Goal: Task Accomplishment & Management: Use online tool/utility

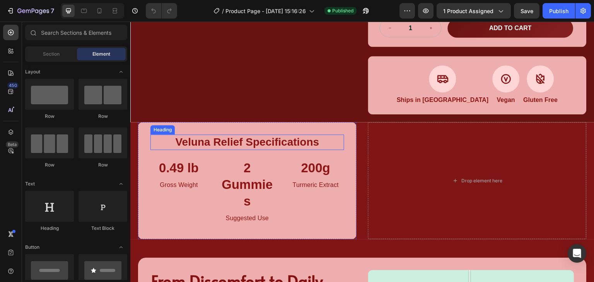
scroll to position [257, 0]
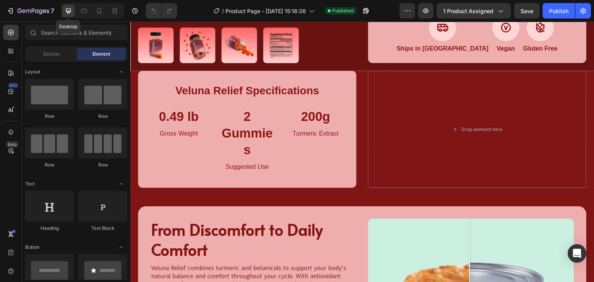
click at [71, 13] on icon at bounding box center [69, 11] width 8 height 8
click at [67, 15] on div at bounding box center [68, 11] width 12 height 12
click at [66, 15] on div at bounding box center [68, 11] width 12 height 12
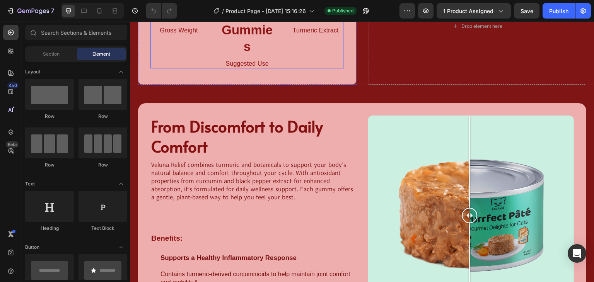
scroll to position [412, 0]
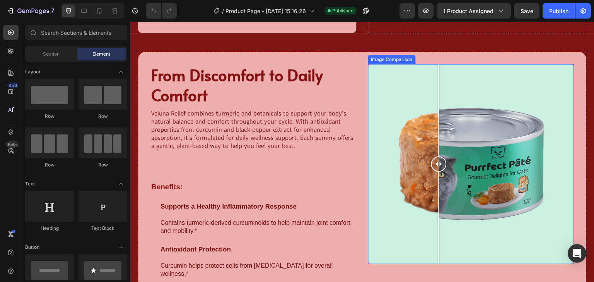
click at [436, 124] on div at bounding box center [471, 164] width 206 height 200
click at [457, 112] on div at bounding box center [471, 164] width 206 height 200
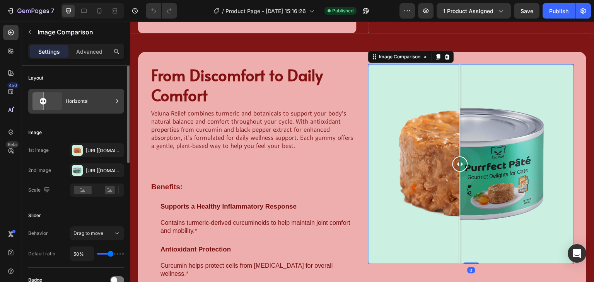
click at [72, 102] on div "Horizontal" at bounding box center [89, 101] width 47 height 18
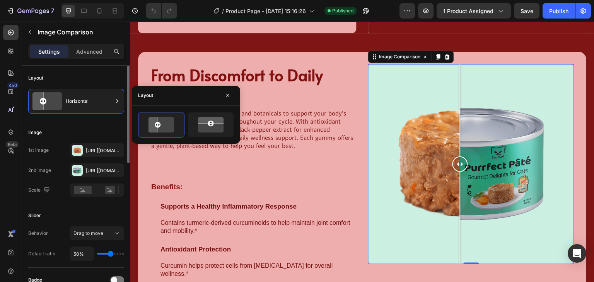
click at [77, 126] on div "Image" at bounding box center [76, 132] width 96 height 12
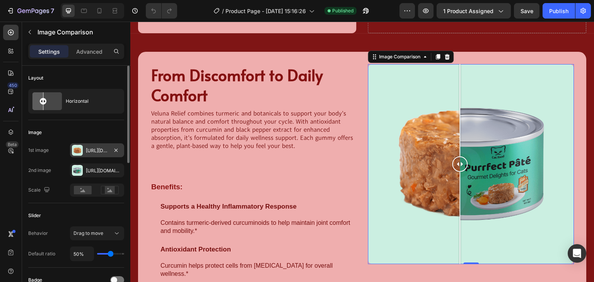
click at [82, 147] on div at bounding box center [77, 150] width 11 height 11
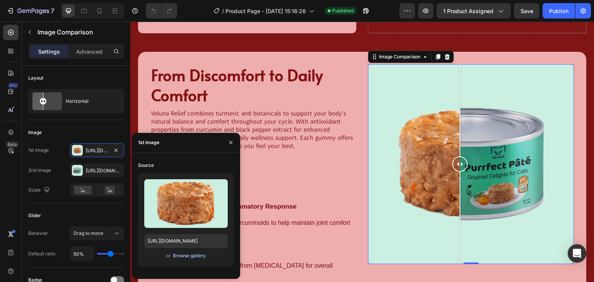
click at [177, 255] on div "Browse gallery" at bounding box center [189, 255] width 33 height 7
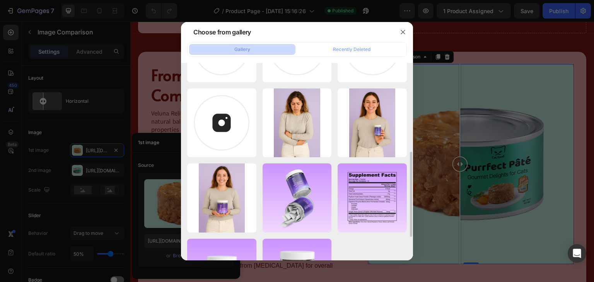
scroll to position [0, 0]
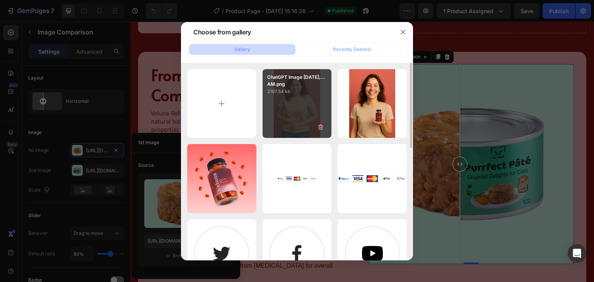
click at [301, 115] on div "ChatGPT Image [DATE],...AM.png 2167.54 kb" at bounding box center [296, 103] width 69 height 69
type input "[URL][DOMAIN_NAME]"
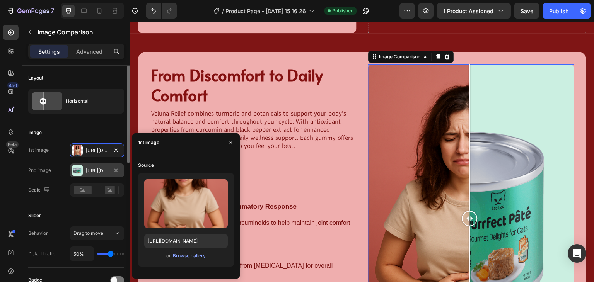
click at [83, 173] on div "[URL][DOMAIN_NAME]" at bounding box center [97, 171] width 54 height 14
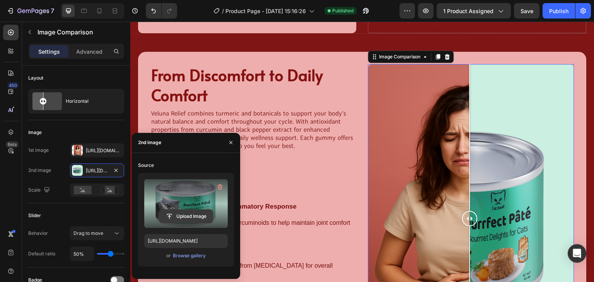
click at [183, 217] on input "file" at bounding box center [185, 216] width 53 height 13
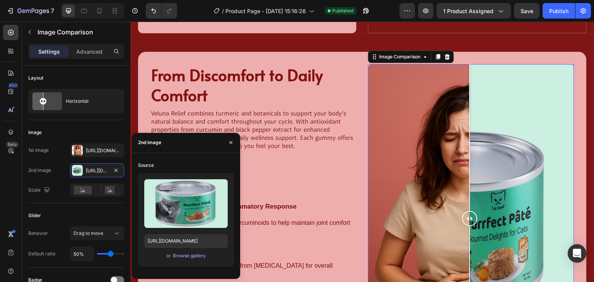
click at [184, 261] on div "Upload Image [URL][DOMAIN_NAME] or Browse gallery" at bounding box center [186, 220] width 96 height 94
click at [186, 259] on div "Browse gallery" at bounding box center [189, 255] width 33 height 7
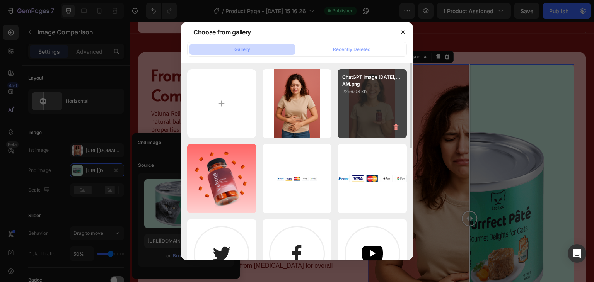
click at [364, 119] on div "ChatGPT Image [DATE],...AM.png 2296.08 kb" at bounding box center [371, 103] width 69 height 69
type input "[URL][DOMAIN_NAME]"
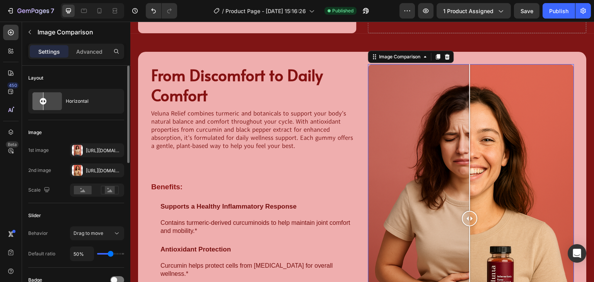
type input "56%"
type input "56"
type input "57%"
type input "57"
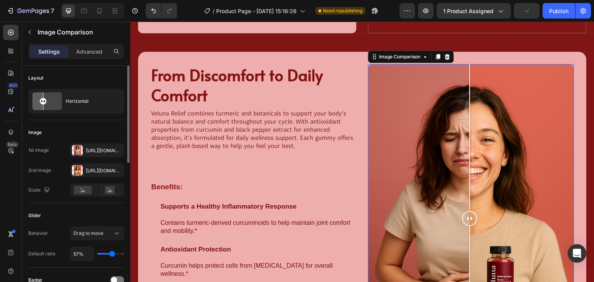
type input "59%"
type input "59"
type input "60%"
type input "60"
type input "62%"
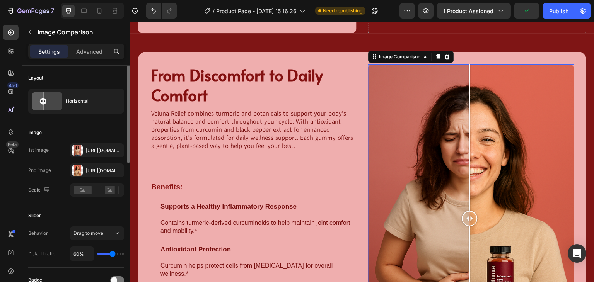
type input "62"
type input "63%"
type input "63"
type input "64%"
type input "64"
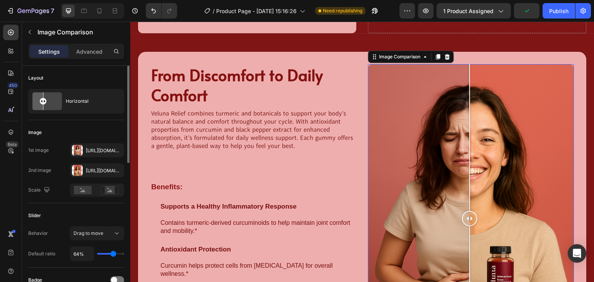
type input "66%"
type input "66"
type input "67%"
type input "67"
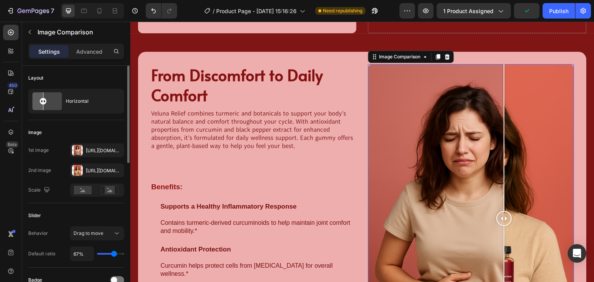
type input "66%"
type input "66"
type input "63%"
type input "63"
type input "59%"
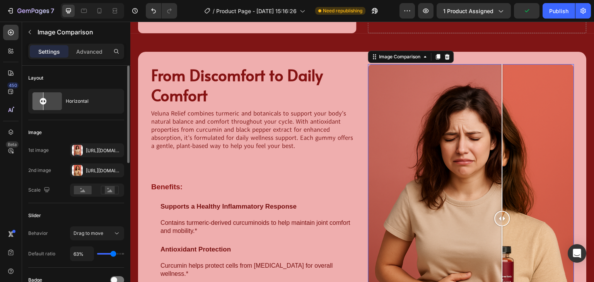
type input "59"
type input "57%"
type input "57"
type input "56%"
type input "56"
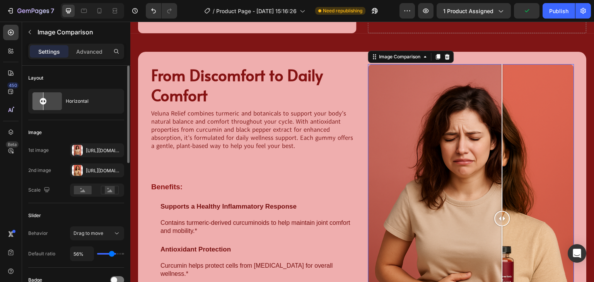
type input "54%"
type input "54"
type input "53%"
type input "53"
type input "51%"
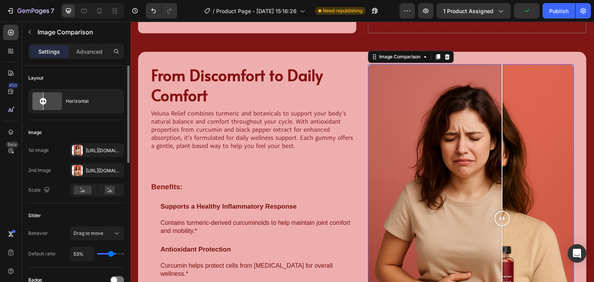
type input "51"
type input "50%"
type input "50"
type input "44%"
type input "44"
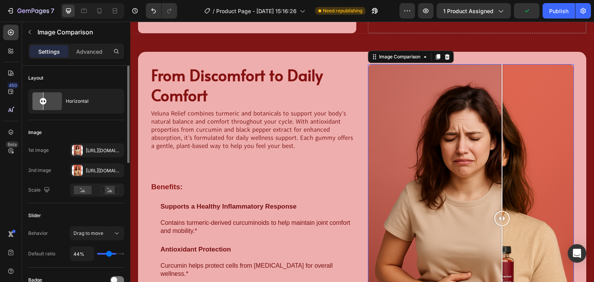
type input "35%"
type input "35"
type input "34%"
type input "34"
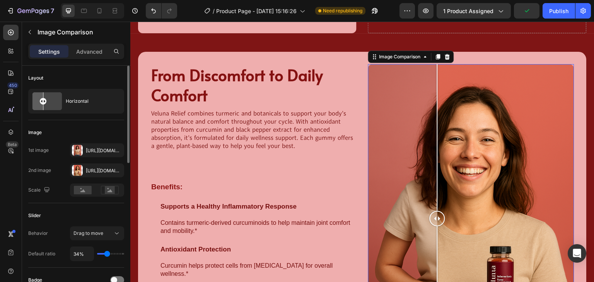
type input "32%"
type input "32"
type input "34%"
type input "34"
type input "35%"
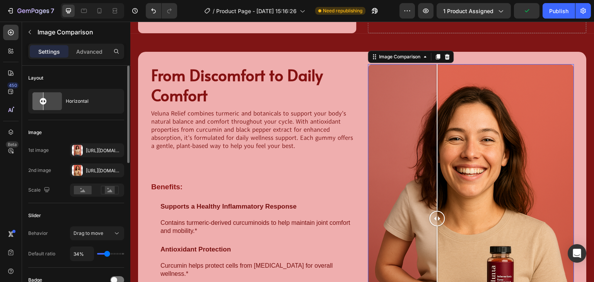
type input "35"
type input "37%"
type input "37"
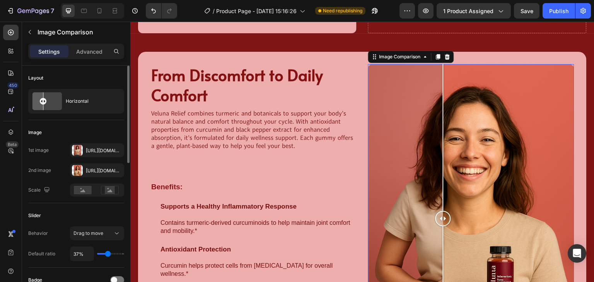
type input "38%"
type input "38"
type input "40%"
type input "40"
type input "41%"
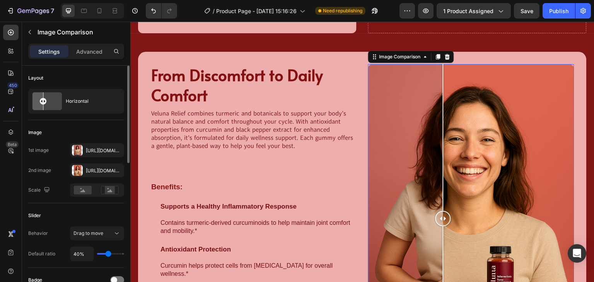
type input "41"
type input "42%"
type input "42"
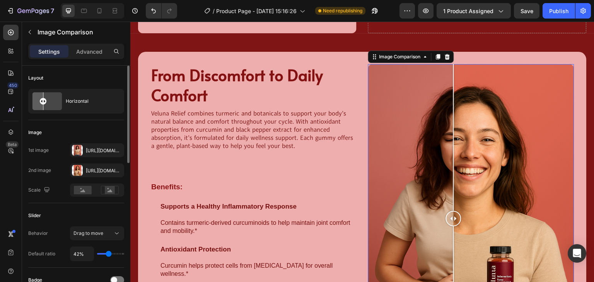
type input "44%"
type input "44"
type input "45%"
type input "45"
type input "47%"
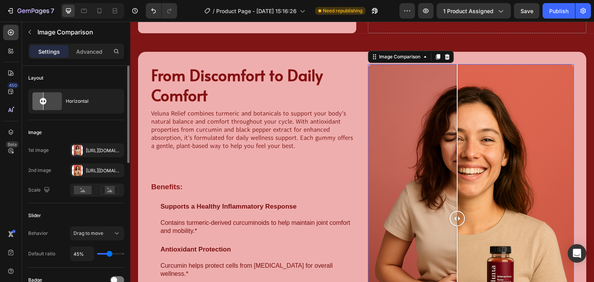
type input "47"
type input "48%"
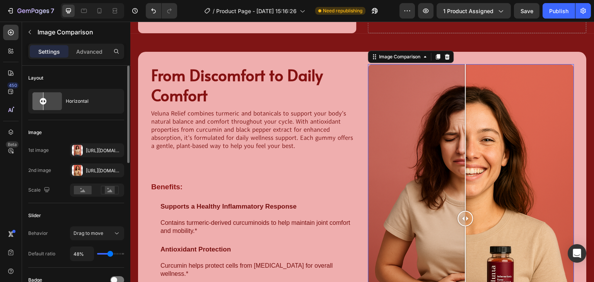
type input "48"
click at [110, 255] on input "range" at bounding box center [110, 254] width 27 height 2
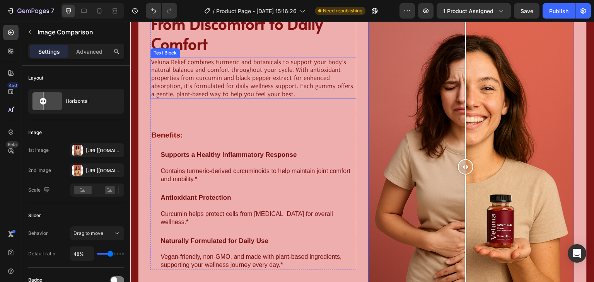
scroll to position [515, 0]
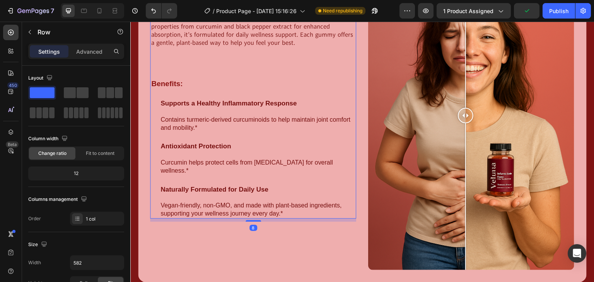
click at [212, 97] on div "From Discomfort to Daily Comfort Heading Veluna Relief combines turmeric and bo…" at bounding box center [253, 89] width 206 height 257
click at [216, 112] on p "Supports a Healthy Inflammatory Response" at bounding box center [257, 108] width 194 height 16
click at [246, 75] on div "From Discomfort to Daily Comfort Heading Veluna Relief combines turmeric and bo…" at bounding box center [253, 89] width 206 height 257
click at [233, 80] on p "Benefits:" at bounding box center [253, 84] width 204 height 10
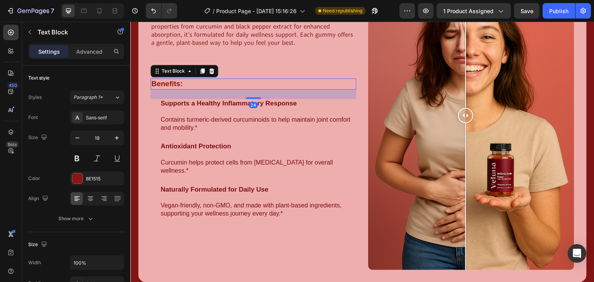
click at [206, 93] on div "24" at bounding box center [253, 94] width 206 height 9
click at [240, 114] on p "Supports a Healthy Inflammatory Response" at bounding box center [257, 108] width 194 height 16
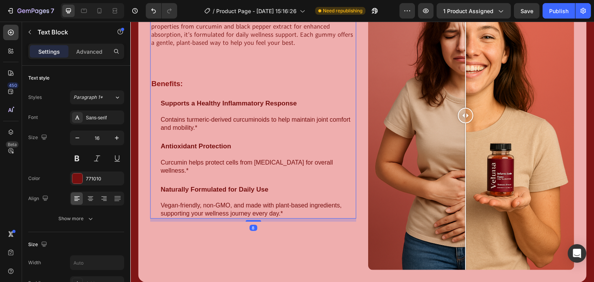
click at [276, 90] on div "From Discomfort to Daily Comfort Heading Veluna Relief combines turmeric and bo…" at bounding box center [253, 89] width 206 height 257
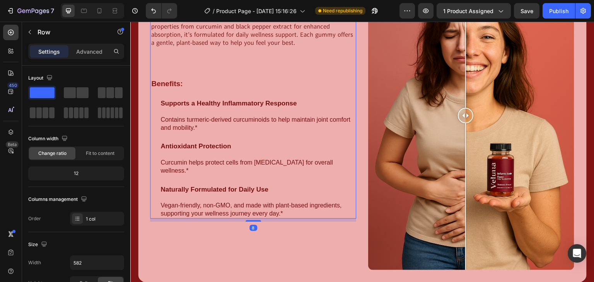
click at [261, 127] on p "Contains turmeric-derived curcuminoids to help maintain joint comfort and mobil…" at bounding box center [257, 124] width 194 height 16
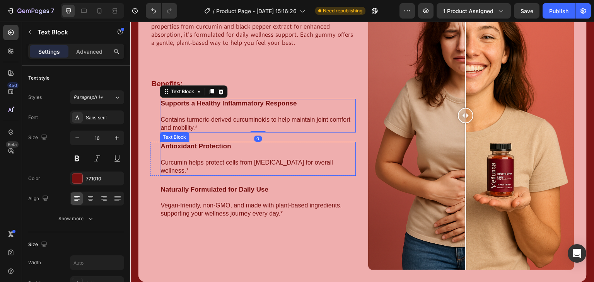
click at [213, 154] on p "Antioxidant Protection Curcumin helps protect cells from [MEDICAL_DATA] for ove…" at bounding box center [257, 159] width 194 height 32
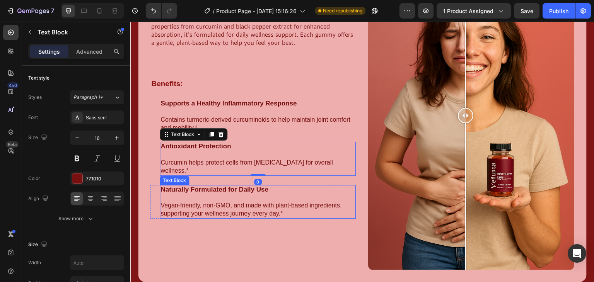
click at [223, 204] on p "Naturally Formulated for Daily Use Vegan-friendly, non-GMO, and made with plant…" at bounding box center [257, 202] width 194 height 32
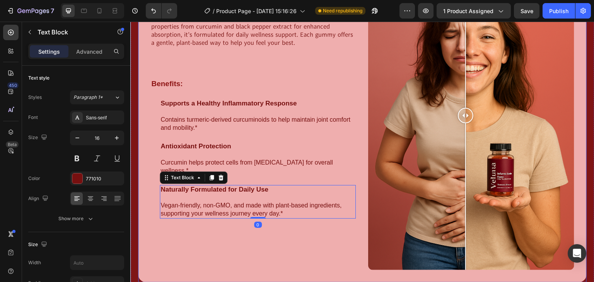
click at [267, 259] on div "From Discomfort to Daily Comfort Heading Veluna Relief combines turmeric and bo…" at bounding box center [253, 115] width 206 height 309
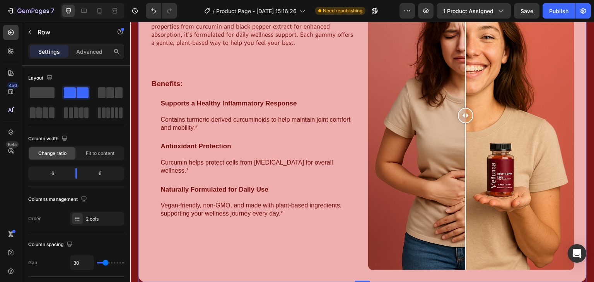
scroll to position [721, 0]
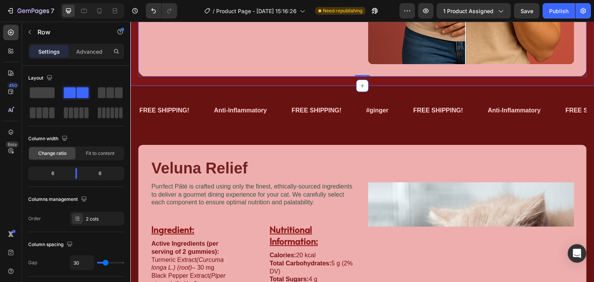
click at [283, 87] on div "FREE SHIPPING! Text Block Anti-Inflammatory Text Block FREE SHIPPING! Text Bloc…" at bounding box center [362, 111] width 464 height 50
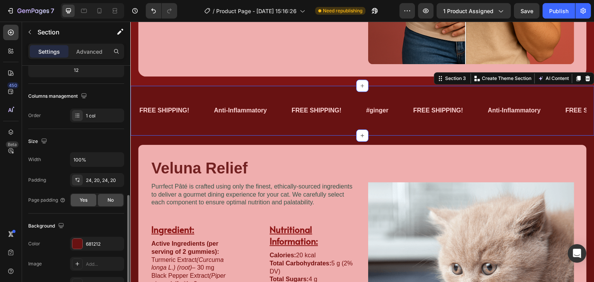
scroll to position [155, 0]
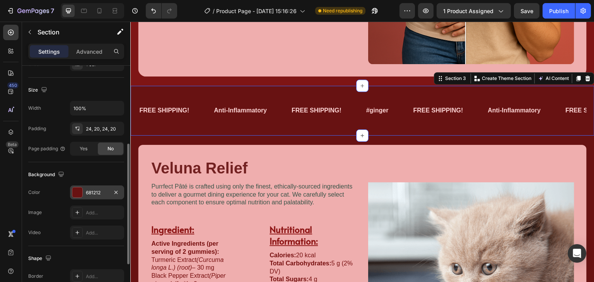
click at [73, 189] on div at bounding box center [77, 192] width 10 height 10
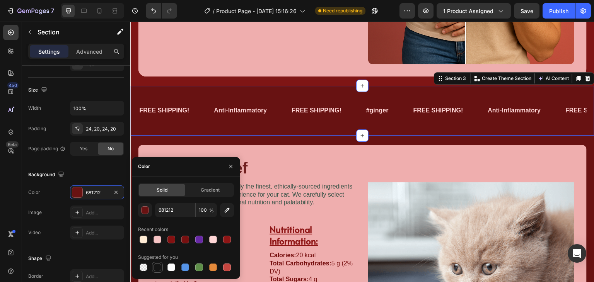
click at [162, 265] on div at bounding box center [157, 267] width 11 height 11
type input "151515"
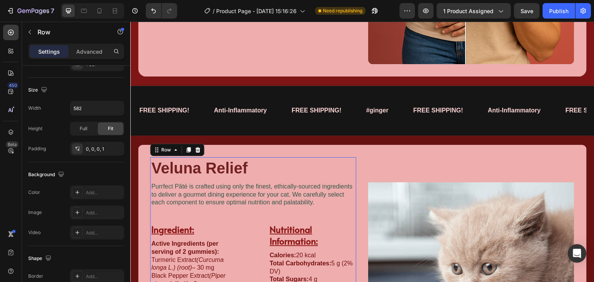
click at [303, 177] on div "Veluna Relief Heading Image Purrfect [PERSON_NAME] is crafted using only the fi…" at bounding box center [253, 278] width 206 height 243
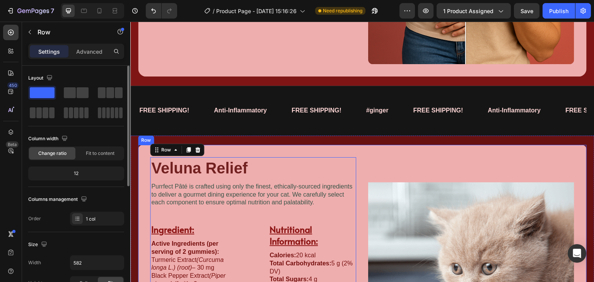
click at [411, 162] on div "Image" at bounding box center [471, 278] width 206 height 243
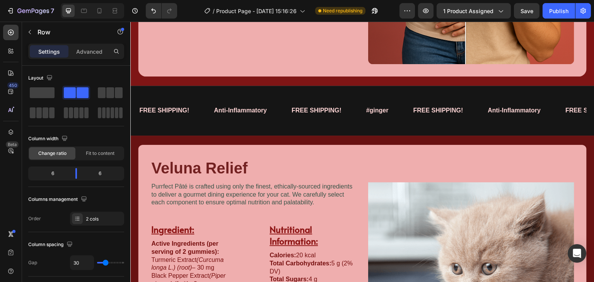
scroll to position [773, 0]
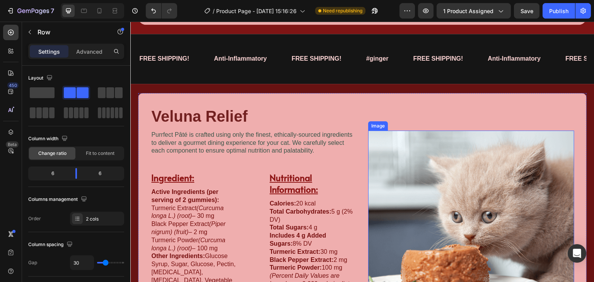
click at [465, 199] on img at bounding box center [471, 227] width 206 height 192
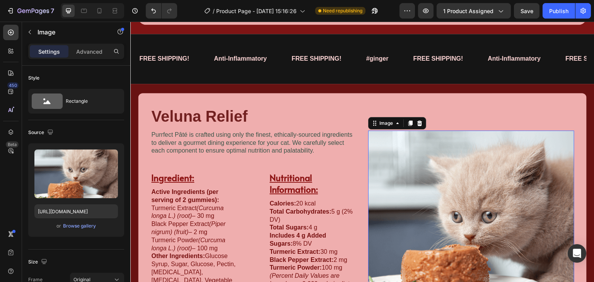
scroll to position [876, 0]
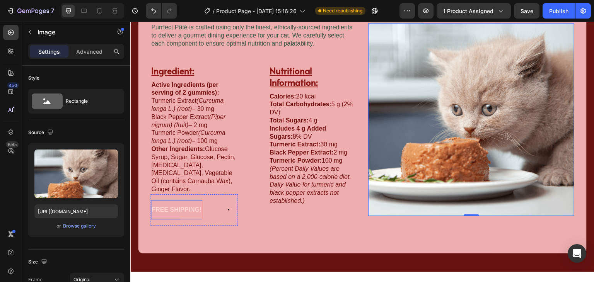
click at [177, 213] on p "FREE SHIPPING!" at bounding box center [177, 209] width 50 height 11
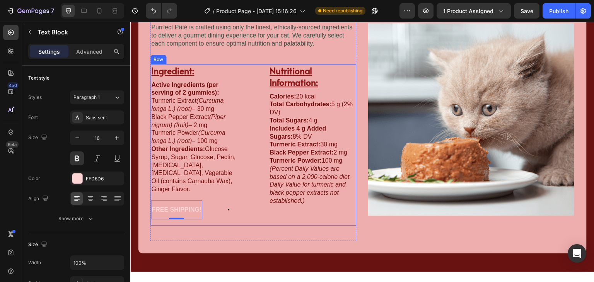
scroll to position [928, 0]
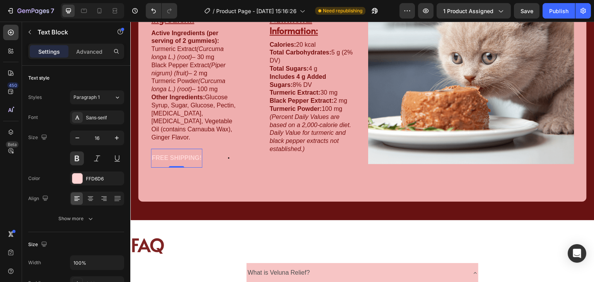
click at [191, 162] on p "FREE SHIPPING!" at bounding box center [177, 158] width 50 height 11
click at [181, 158] on p "FREE SHIPPING!" at bounding box center [177, 158] width 50 height 11
click at [176, 156] on p "FREE SHIPPING!" at bounding box center [177, 158] width 50 height 11
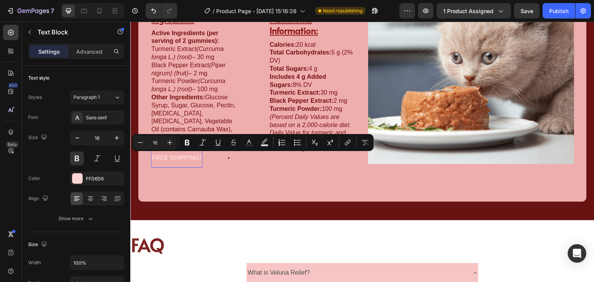
click at [163, 156] on p "FREE SHIPPING!" at bounding box center [177, 158] width 50 height 11
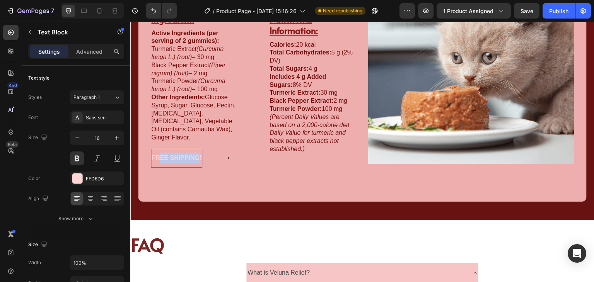
drag, startPoint x: 161, startPoint y: 156, endPoint x: 199, endPoint y: 157, distance: 38.7
click at [199, 157] on p "FREE SHIPPING!" at bounding box center [177, 158] width 50 height 11
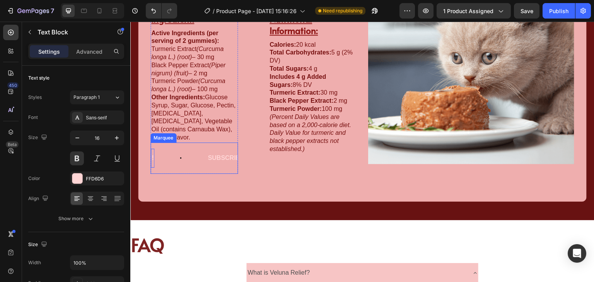
click at [198, 157] on div "! Text Block 0" at bounding box center [179, 158] width 56 height 19
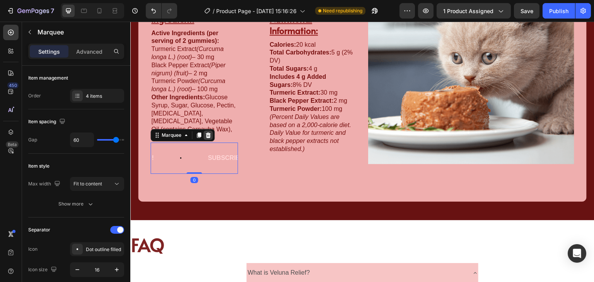
click at [206, 136] on icon at bounding box center [208, 135] width 5 height 5
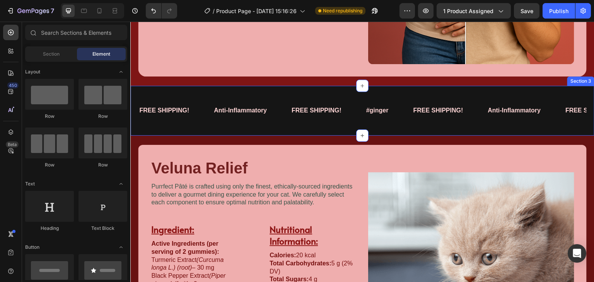
scroll to position [824, 0]
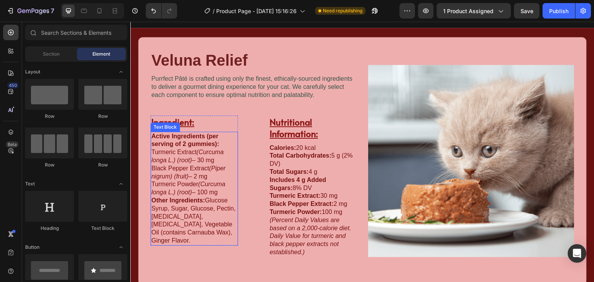
click at [180, 157] on icon "(Curcuma longa L.) (root)" at bounding box center [187, 156] width 72 height 15
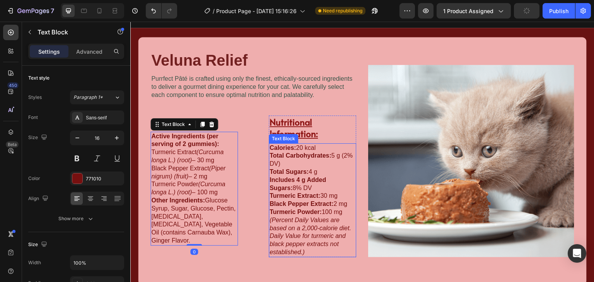
click at [288, 157] on strong "Total Carbohydrates:" at bounding box center [300, 155] width 62 height 7
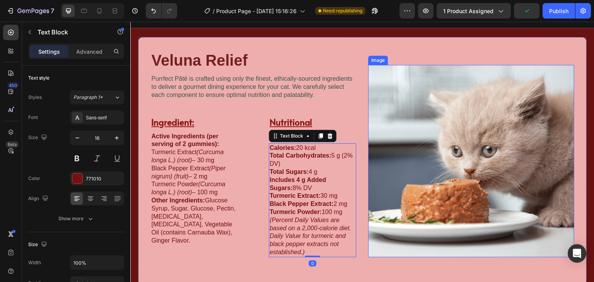
click at [468, 157] on img at bounding box center [471, 161] width 206 height 192
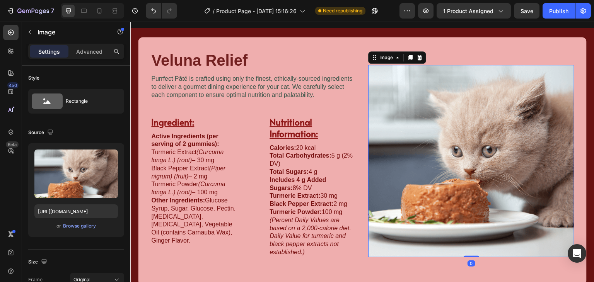
drag, startPoint x: 465, startPoint y: 255, endPoint x: 466, endPoint y: 225, distance: 29.8
click at [466, 225] on div "Image 0" at bounding box center [471, 161] width 206 height 192
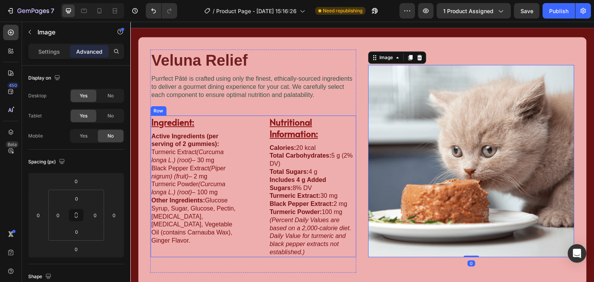
click at [434, 155] on img at bounding box center [471, 161] width 206 height 192
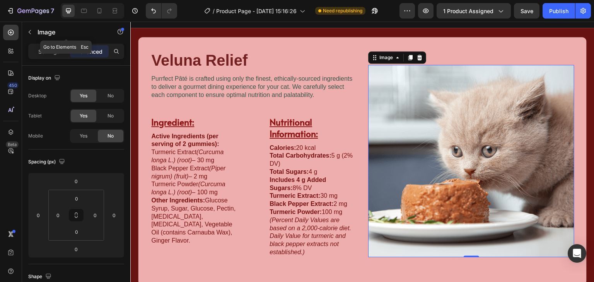
click at [31, 33] on icon "button" at bounding box center [30, 32] width 6 height 6
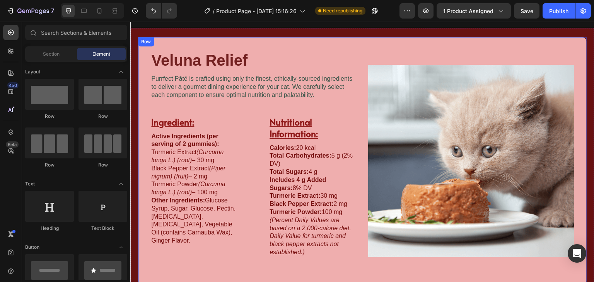
click at [375, 63] on div "Image" at bounding box center [471, 160] width 206 height 223
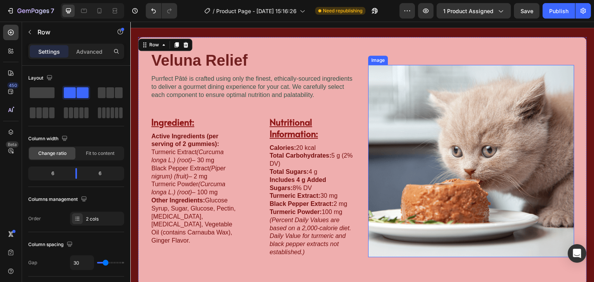
click at [390, 66] on img at bounding box center [471, 161] width 206 height 192
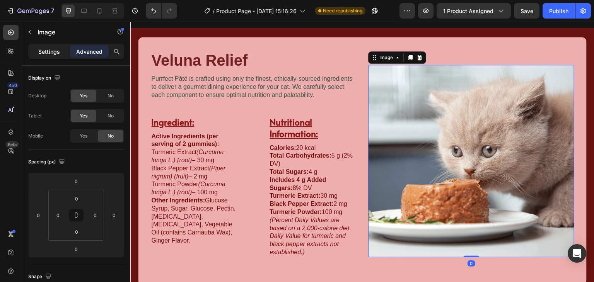
click at [60, 46] on div "Settings" at bounding box center [49, 51] width 39 height 12
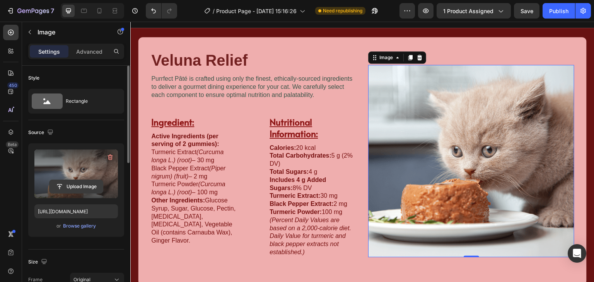
click at [78, 188] on input "file" at bounding box center [75, 186] width 53 height 13
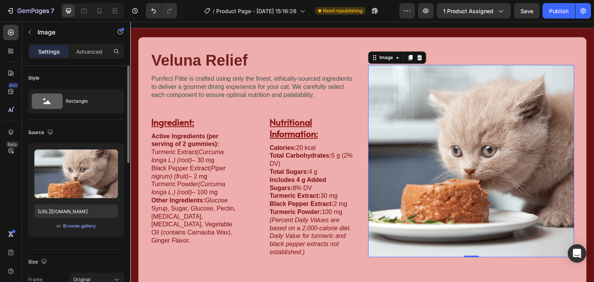
click at [92, 230] on div "or Browse gallery" at bounding box center [75, 225] width 83 height 9
click at [86, 228] on div "Browse gallery" at bounding box center [79, 226] width 33 height 7
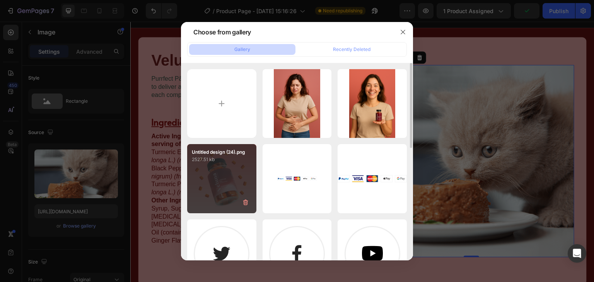
click at [245, 182] on div "Untitled design (24).png 2527.51 kb" at bounding box center [221, 178] width 69 height 69
type input "[URL][DOMAIN_NAME]"
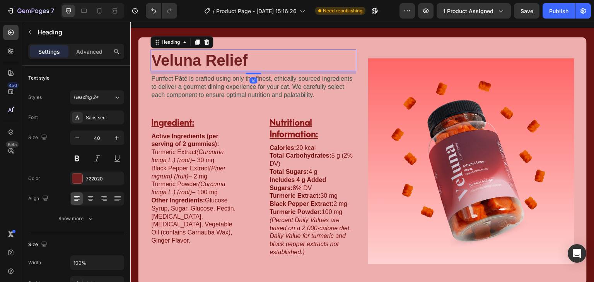
click at [347, 60] on h2 "Veluna Relief" at bounding box center [253, 60] width 206 height 22
click at [298, 92] on p "Purrfect Pâté is crafted using only the finest, ethically-sourced ingredients t…" at bounding box center [253, 87] width 204 height 24
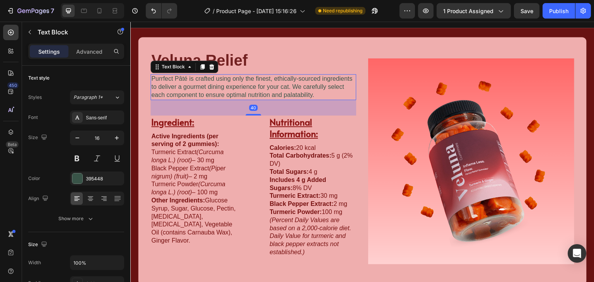
click at [295, 91] on p "Purrfect Pâté is crafted using only the finest, ethically-sourced ingredients t…" at bounding box center [253, 87] width 204 height 24
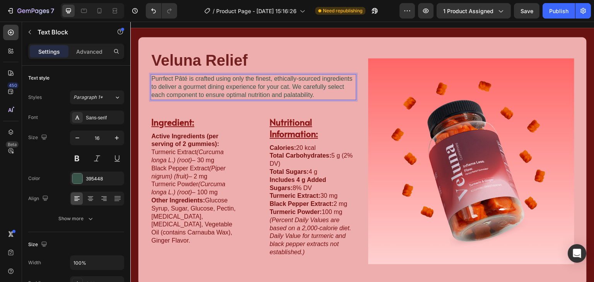
click at [293, 91] on p "Purrfect Pâté is crafted using only the finest, ethically-sourced ingredients t…" at bounding box center [253, 87] width 204 height 24
click at [314, 96] on p "Purrfect Pâté is crafted using only the finest, ethically-sourced ingredients t…" at bounding box center [253, 87] width 204 height 24
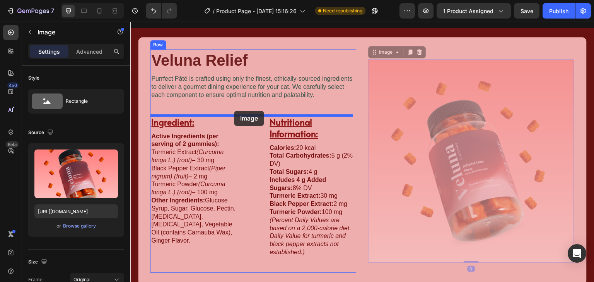
drag, startPoint x: 451, startPoint y: 117, endPoint x: 234, endPoint y: 111, distance: 217.3
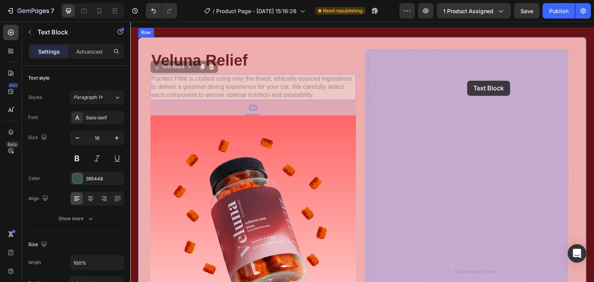
drag, startPoint x: 271, startPoint y: 77, endPoint x: 467, endPoint y: 81, distance: 196.8
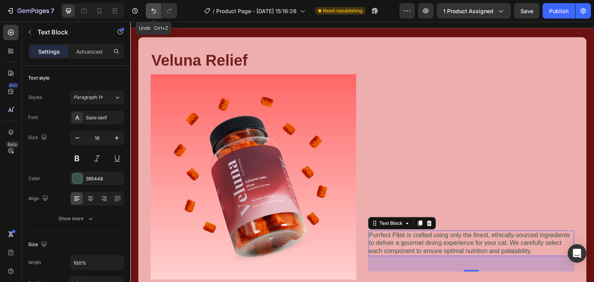
click at [158, 13] on button "Undo/Redo" at bounding box center [153, 10] width 15 height 15
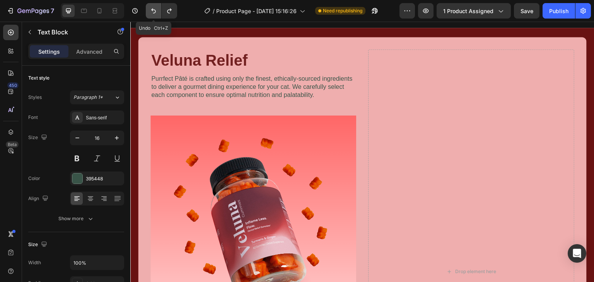
click at [158, 13] on button "Undo/Redo" at bounding box center [153, 10] width 15 height 15
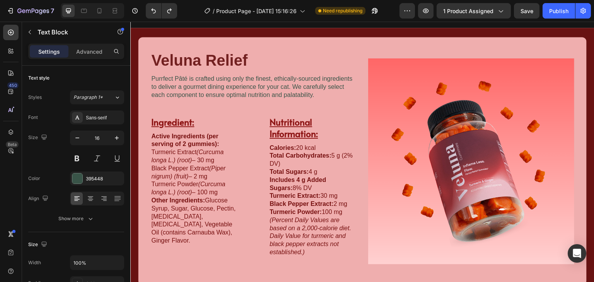
click at [235, 98] on p "Purrfect Pâté is crafted using only the finest, ethically-sourced ingredients t…" at bounding box center [253, 87] width 204 height 24
click at [238, 91] on p "Purrfect Pâté is crafted using only the finest, ethically-sourced ingredients t…" at bounding box center [253, 87] width 204 height 24
click at [241, 90] on p "Purrfect Pâté is crafted using only the finest, ethically-sourced ingredients t…" at bounding box center [253, 87] width 204 height 24
click at [242, 87] on p "Purrfect Pâté is crafted using only the finest, ethically-sourced ingredients t…" at bounding box center [253, 87] width 204 height 24
click at [201, 87] on p "Purrfect Pâté is crafted using only the finest, ethically-sourced ingredients t…" at bounding box center [253, 87] width 204 height 24
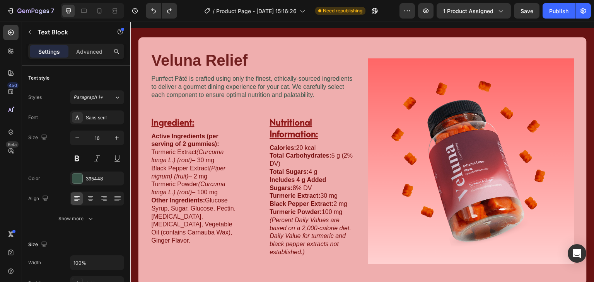
click at [191, 85] on p "Purrfect Pâté is crafted using only the finest, ethically-sourced ingredients t…" at bounding box center [253, 87] width 204 height 24
click at [164, 83] on p "Purrfect Pâté is crafted using only the finest, ethically-sourced ingredients t…" at bounding box center [253, 87] width 204 height 24
click at [191, 83] on p "Purrfect Pâté is crafted using only the finest, ethically-sourced ingredients t…" at bounding box center [253, 87] width 204 height 24
click at [38, 34] on p "Text Block" at bounding box center [70, 31] width 66 height 9
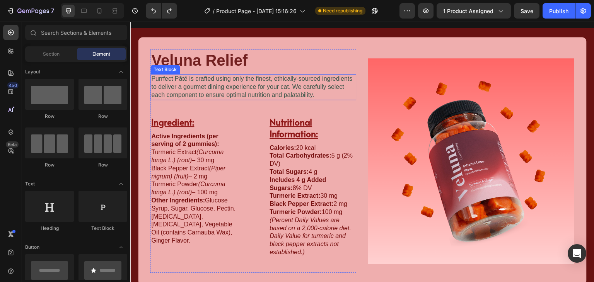
click at [242, 79] on p "Purrfect Pâté is crafted using only the finest, ethically-sourced ingredients t…" at bounding box center [253, 87] width 204 height 24
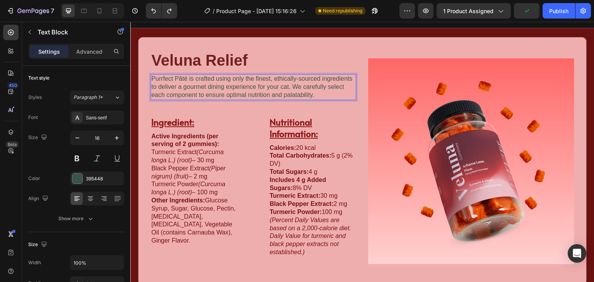
click at [308, 96] on p "Purrfect Pâté is crafted using only the finest, ethically-sourced ingredients t…" at bounding box center [253, 87] width 204 height 24
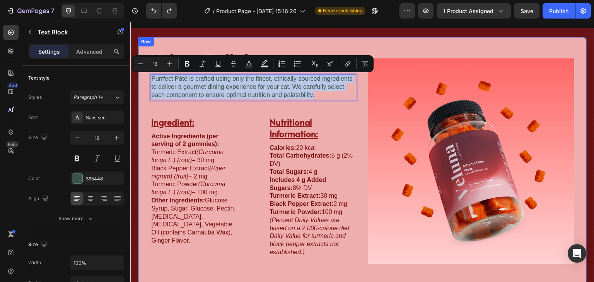
drag, startPoint x: 314, startPoint y: 95, endPoint x: 147, endPoint y: 78, distance: 167.5
click at [147, 78] on div "Veluna Relief Heading Image Purrfect [PERSON_NAME] is crafted using only the fi…" at bounding box center [362, 161] width 448 height 248
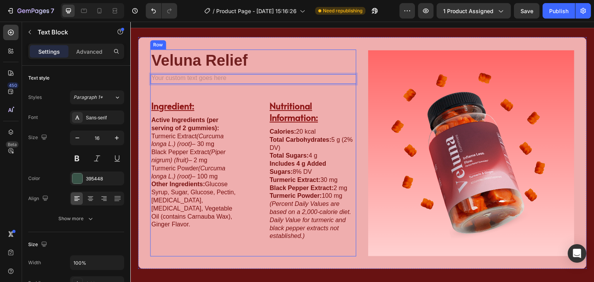
click at [201, 85] on div "Veluna Relief Heading Image Text Block 40 Ingredient: Heading Active Ingredient…" at bounding box center [253, 152] width 206 height 207
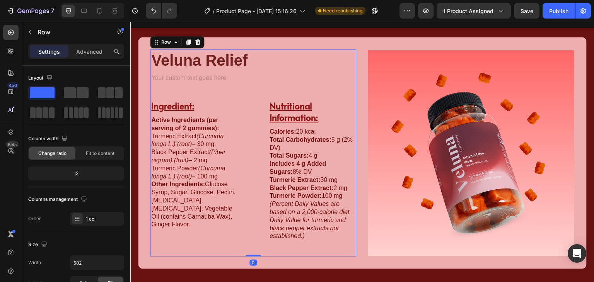
click at [201, 92] on div "Veluna Relief Heading Image Text Block Ingredient: Heading Active Ingredients (…" at bounding box center [253, 152] width 206 height 207
click at [199, 77] on div "Rich Text Editor. Editing area: main" at bounding box center [253, 79] width 206 height 10
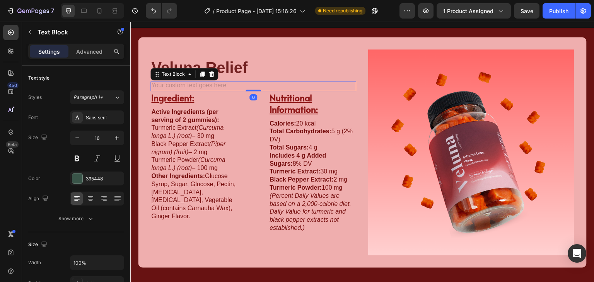
drag, startPoint x: 248, startPoint y: 98, endPoint x: 243, endPoint y: 67, distance: 31.0
click at [243, 67] on div "Veluna Relief Heading Image Text Block 0 Ingredient: Heading Active Ingredients…" at bounding box center [253, 153] width 206 height 192
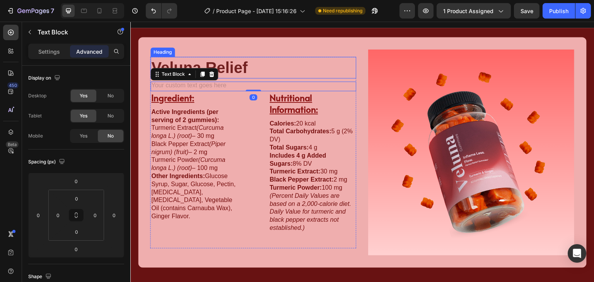
click at [256, 63] on h2 "Veluna Relief" at bounding box center [253, 68] width 206 height 22
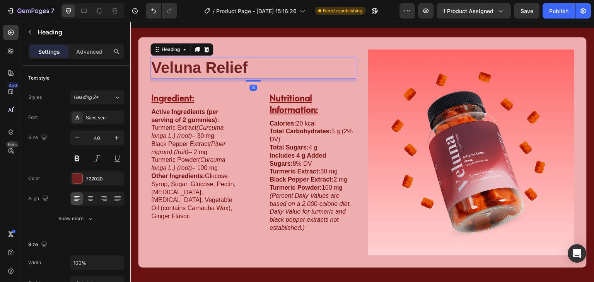
click at [259, 82] on p "Rich Text Editor. Editing area: main" at bounding box center [253, 86] width 204 height 8
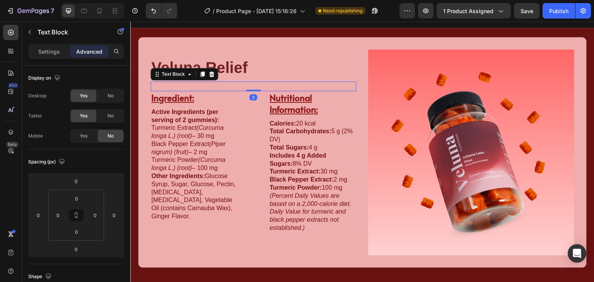
click at [257, 78] on div "Veluna Relief Heading Image Text Block 0 Ingredient: Heading Active Ingredients…" at bounding box center [253, 153] width 206 height 192
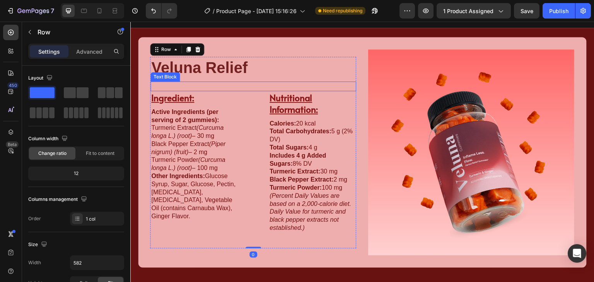
click at [257, 82] on p "Rich Text Editor. Editing area: main" at bounding box center [253, 86] width 204 height 8
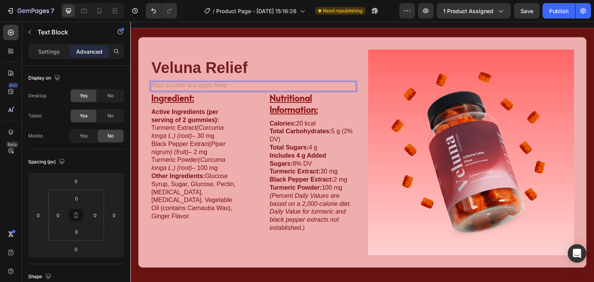
click at [260, 84] on div "Rich Text Editor. Editing area: main" at bounding box center [253, 87] width 206 height 10
click at [210, 84] on div "Rich Text Editor. Editing area: main" at bounding box center [253, 87] width 206 height 10
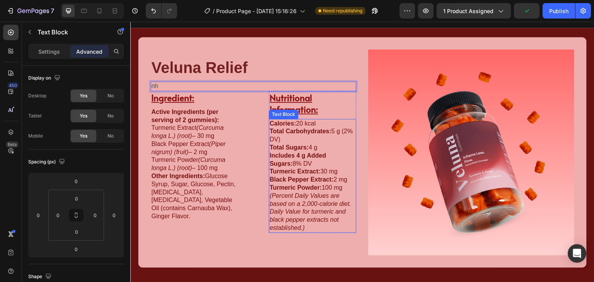
click at [303, 157] on p "Includes 4 g Added Sugars: 8% DV" at bounding box center [312, 160] width 86 height 16
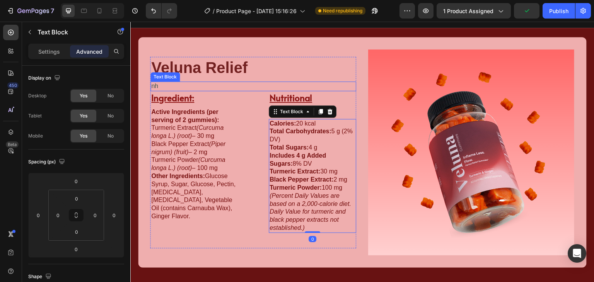
click at [181, 85] on p "nh" at bounding box center [253, 86] width 204 height 8
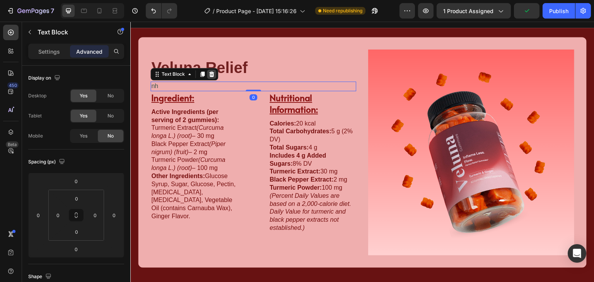
click at [213, 72] on icon at bounding box center [211, 74] width 5 height 5
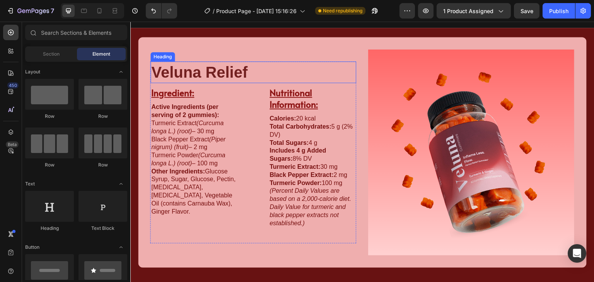
click at [235, 74] on h2 "Veluna Relief" at bounding box center [253, 72] width 206 height 22
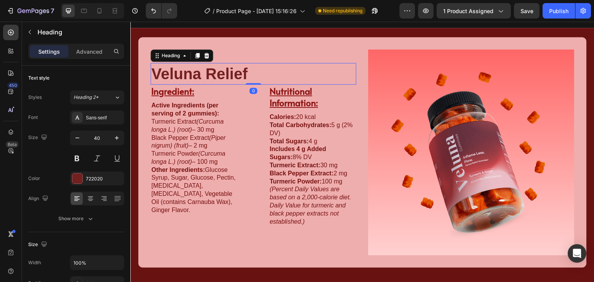
drag, startPoint x: 247, startPoint y: 84, endPoint x: 249, endPoint y: 69, distance: 14.8
click at [248, 66] on div "Veluna Relief Heading 0" at bounding box center [253, 74] width 206 height 22
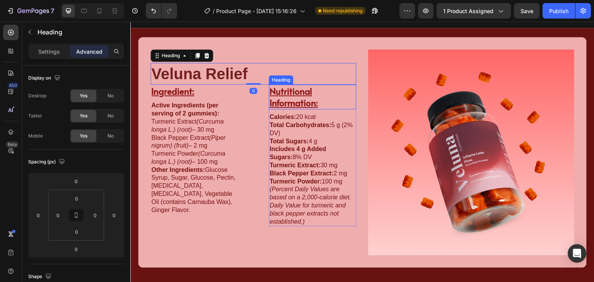
click at [233, 146] on p "Black Pepper Extract (Piper nigrum) (fruit) – 2 mg" at bounding box center [194, 142] width 86 height 16
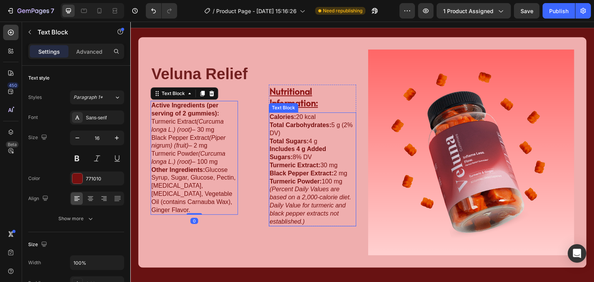
click at [324, 181] on p "Turmeric Powder: 100 mg (Percent Daily Values are based on a 2,000-calorie diet…" at bounding box center [312, 202] width 86 height 48
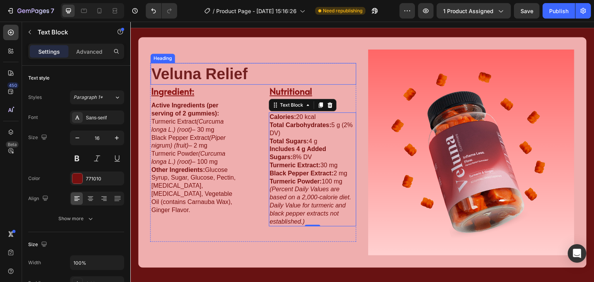
click at [240, 63] on h2 "Veluna Relief" at bounding box center [253, 74] width 206 height 22
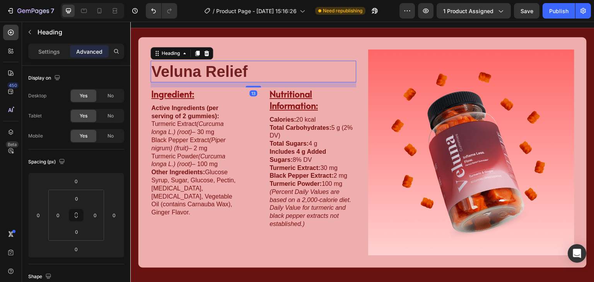
drag, startPoint x: 246, startPoint y: 81, endPoint x: 246, endPoint y: 86, distance: 5.0
click at [246, 86] on div "Veluna Relief Heading 13 Image Ingredient: Heading Active Ingredients (per serv…" at bounding box center [253, 153] width 206 height 184
type input "13"
click at [228, 96] on h3 "Ingredient:" at bounding box center [193, 93] width 87 height 13
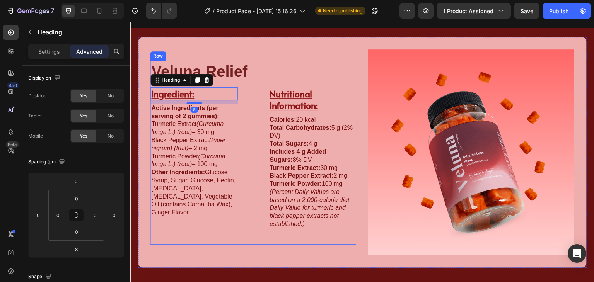
click at [226, 77] on h2 "Veluna Relief" at bounding box center [253, 72] width 206 height 22
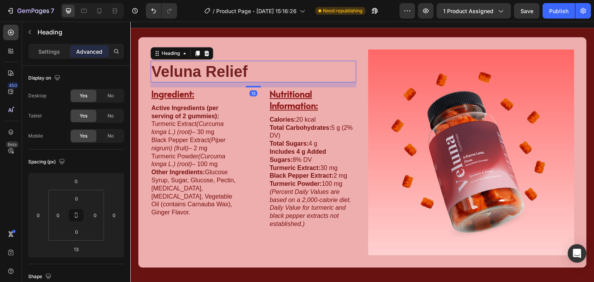
click at [227, 72] on h2 "Veluna Relief" at bounding box center [253, 72] width 206 height 22
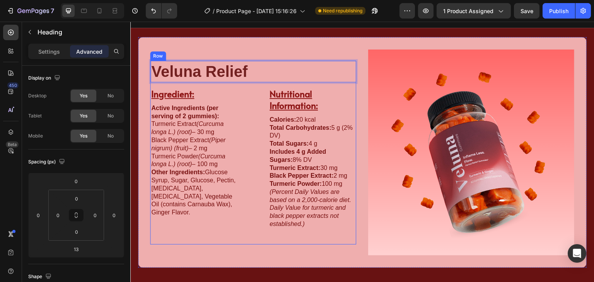
click at [254, 74] on p "Veluna Relief" at bounding box center [253, 71] width 204 height 20
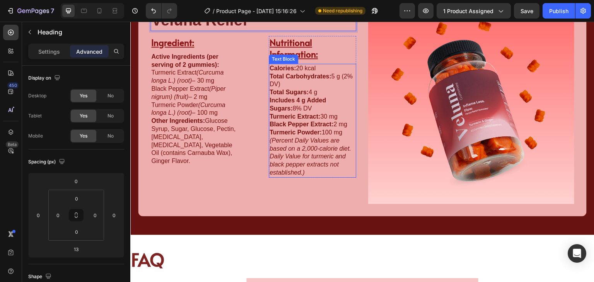
scroll to position [1030, 0]
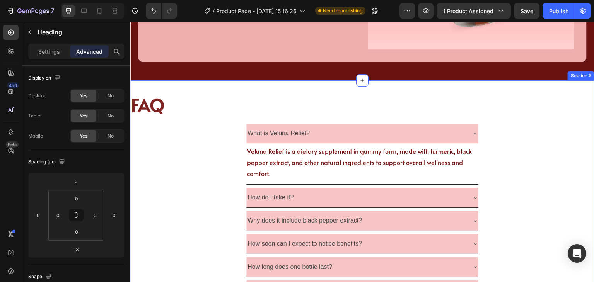
click at [212, 100] on h2 "FAQ" at bounding box center [362, 105] width 464 height 25
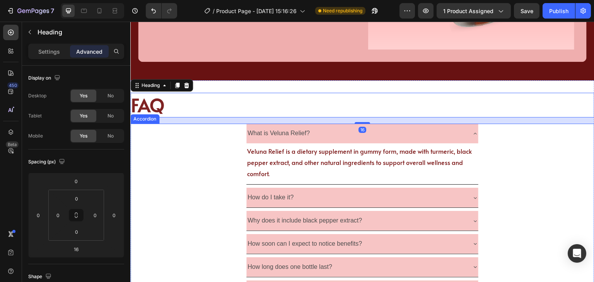
click at [206, 167] on div "What is Veluna Relief? Veluna Relief is a dietary supplement in gummy form, mad…" at bounding box center [362, 154] width 463 height 61
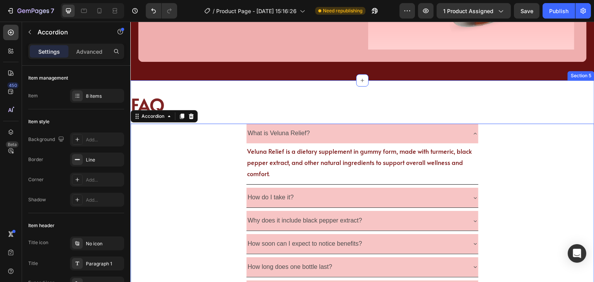
click at [228, 85] on div "FAQ Heading What is Veluna Relief? Veluna Relief is a dietary supplement in gum…" at bounding box center [362, 219] width 464 height 279
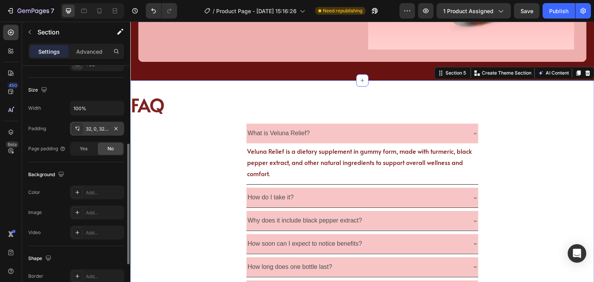
scroll to position [206, 0]
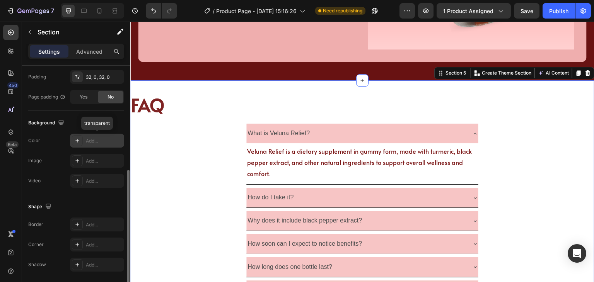
click at [89, 141] on div "Add..." at bounding box center [104, 141] width 36 height 7
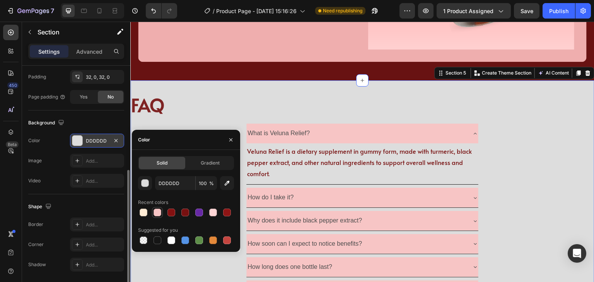
click at [155, 217] on div at bounding box center [157, 212] width 11 height 11
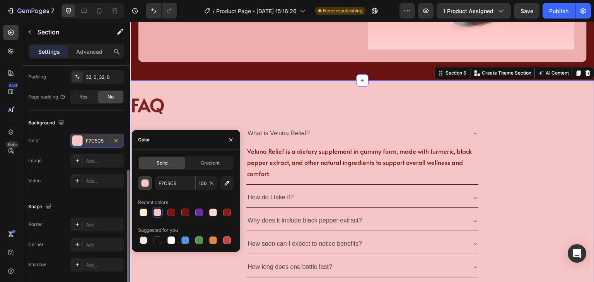
click at [146, 184] on div "button" at bounding box center [145, 184] width 8 height 8
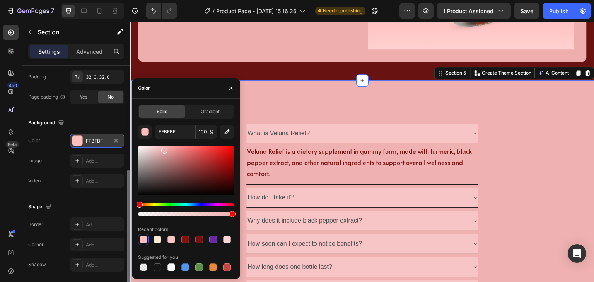
type input "EFB1B1"
drag, startPoint x: 159, startPoint y: 151, endPoint x: 164, endPoint y: 149, distance: 4.9
click at [164, 149] on div at bounding box center [164, 151] width 6 height 6
click at [446, 87] on div "FAQ Heading What is Veluna Relief? Veluna Relief is a dietary supplement in gum…" at bounding box center [362, 219] width 464 height 279
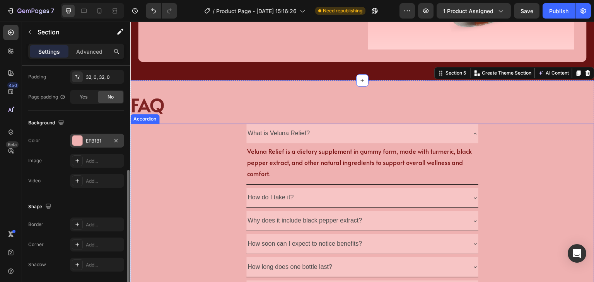
click at [364, 127] on div "What is Veluna Relief?" at bounding box center [356, 134] width 220 height 14
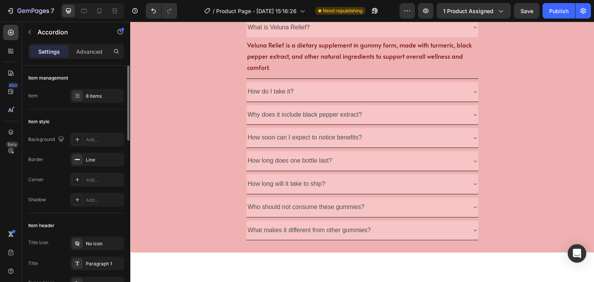
scroll to position [1030, 0]
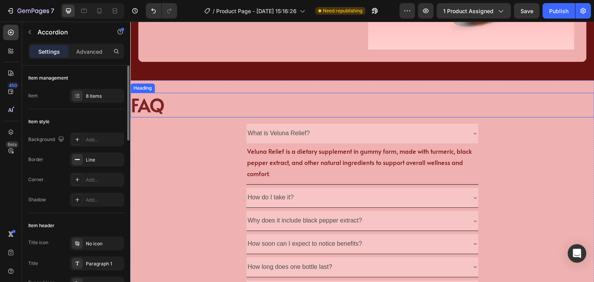
click at [141, 100] on h2 "FAQ" at bounding box center [362, 105] width 464 height 25
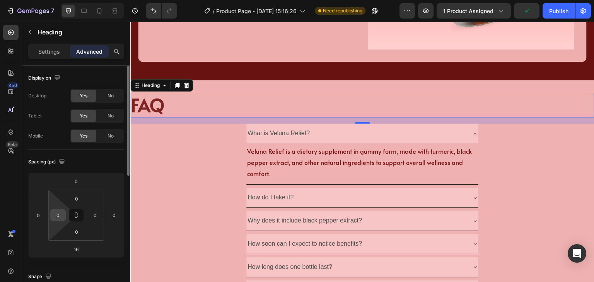
click at [60, 212] on input "0" at bounding box center [58, 215] width 12 height 12
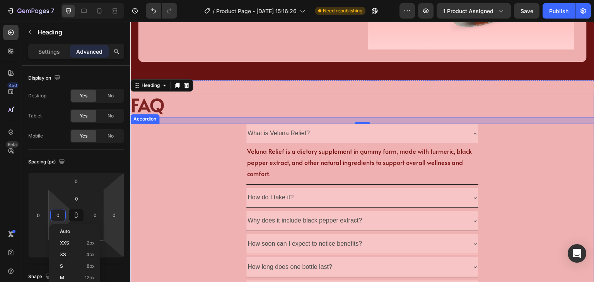
click at [208, 176] on div "What is Veluna Relief? Veluna Relief is a dietary supplement in gummy form, mad…" at bounding box center [362, 154] width 463 height 61
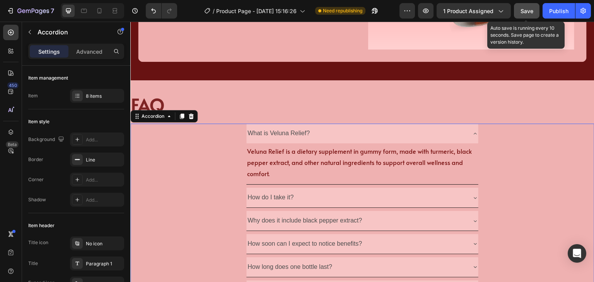
click at [528, 3] on button "Save" at bounding box center [527, 10] width 26 height 15
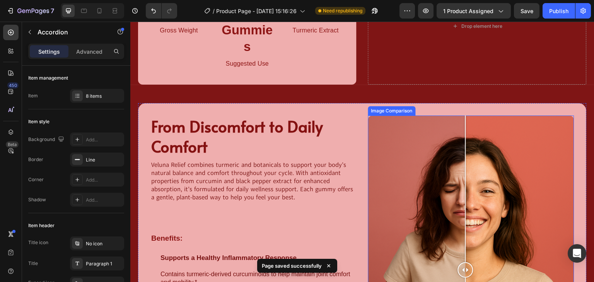
scroll to position [206, 0]
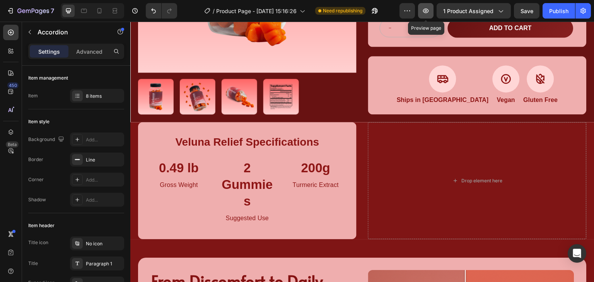
click at [429, 8] on icon "button" at bounding box center [426, 11] width 8 height 8
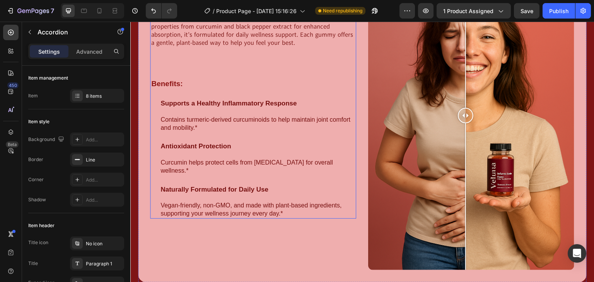
scroll to position [567, 0]
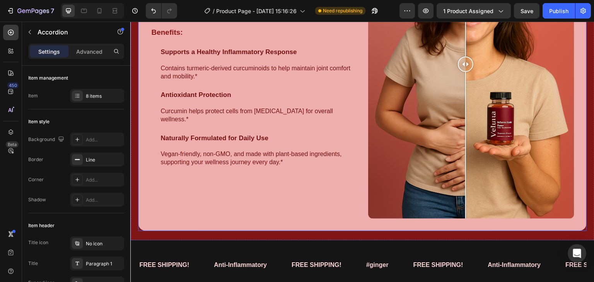
click at [254, 180] on div "From Discomfort to Daily Comfort Heading Veluna Relief combines turmeric and bo…" at bounding box center [253, 64] width 206 height 309
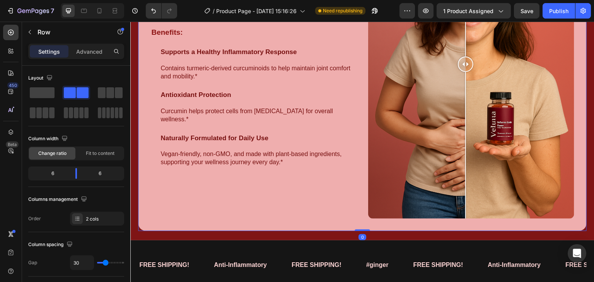
click at [264, 163] on p "Naturally Formulated for Daily Use Vegan-friendly, non-GMO, and made with plant…" at bounding box center [257, 151] width 194 height 32
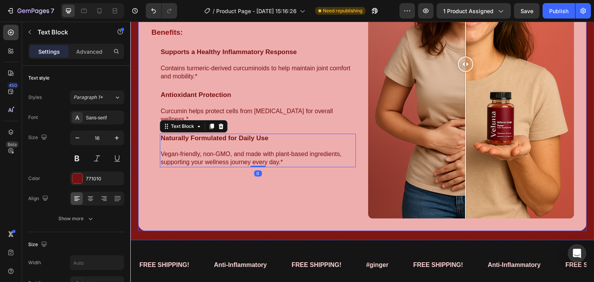
click at [267, 180] on div "From Discomfort to Daily Comfort Heading Veluna Relief combines turmeric and bo…" at bounding box center [253, 64] width 206 height 309
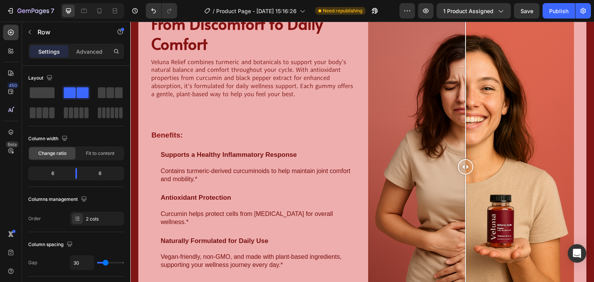
scroll to position [618, 0]
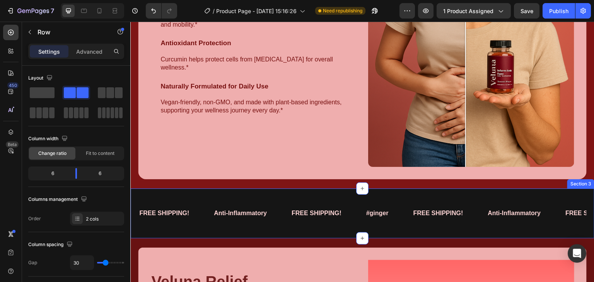
click at [313, 227] on div "FREE SHIPPING! Text Block Anti-Inflammatory Text Block FREE SHIPPING! Text Bloc…" at bounding box center [362, 214] width 464 height 50
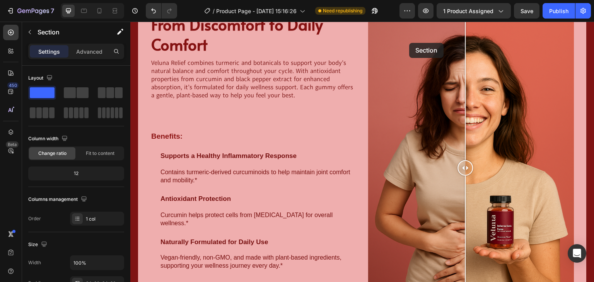
scroll to position [351, 0]
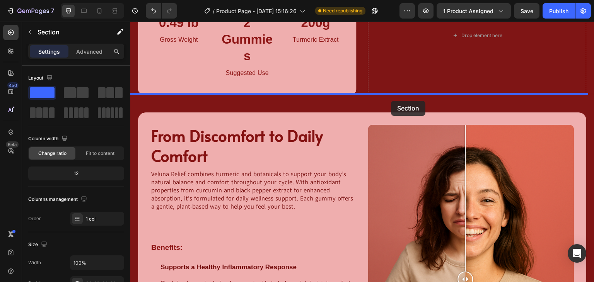
drag, startPoint x: 316, startPoint y: 230, endPoint x: 391, endPoint y: 101, distance: 149.8
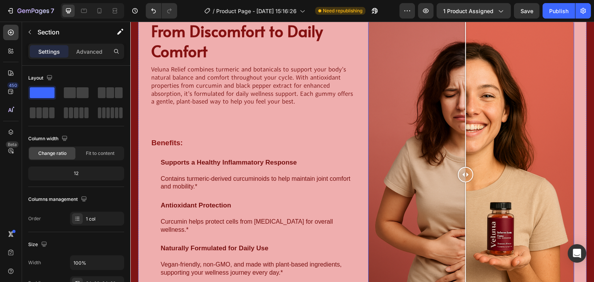
scroll to position [300, 0]
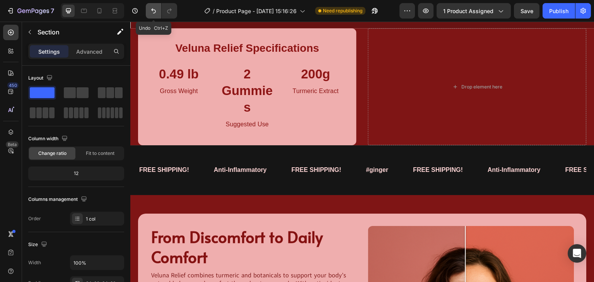
click at [154, 14] on icon "Undo/Redo" at bounding box center [154, 11] width 8 height 8
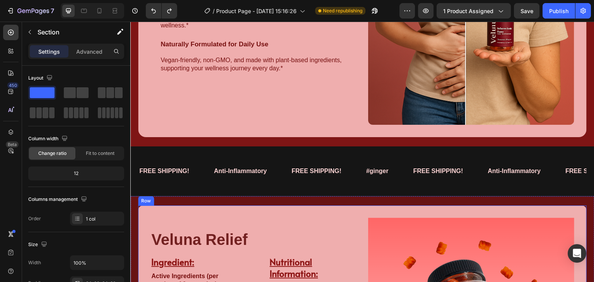
scroll to position [712, 0]
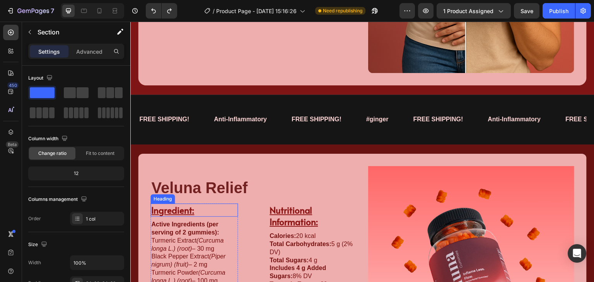
click at [189, 204] on h3 "Ingredient:" at bounding box center [193, 210] width 87 height 13
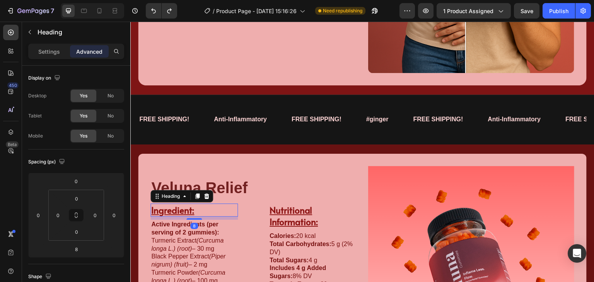
click at [192, 208] on h3 "Ingredient:" at bounding box center [193, 210] width 87 height 13
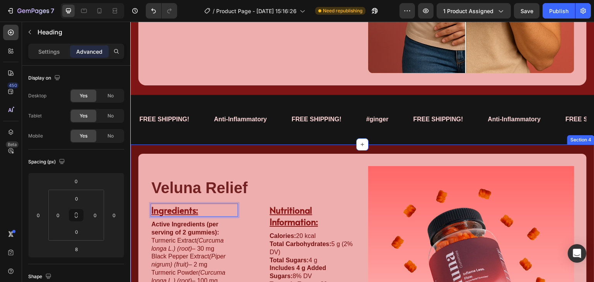
click at [317, 146] on div "Veluna Relief Heading Image Ingredients: Heading 8 Active Ingredients (per serv…" at bounding box center [362, 274] width 464 height 259
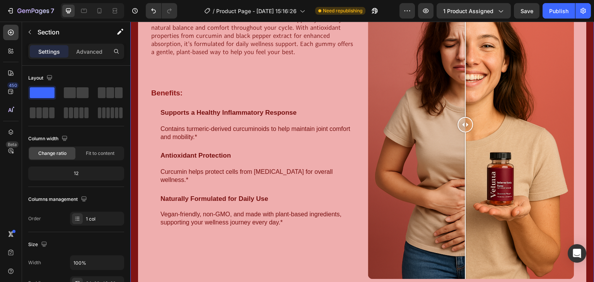
scroll to position [300, 0]
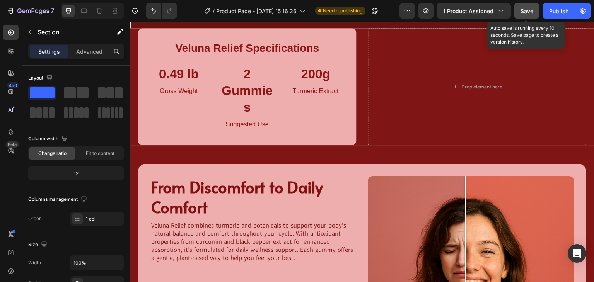
click at [523, 14] on span "Save" at bounding box center [526, 11] width 13 height 7
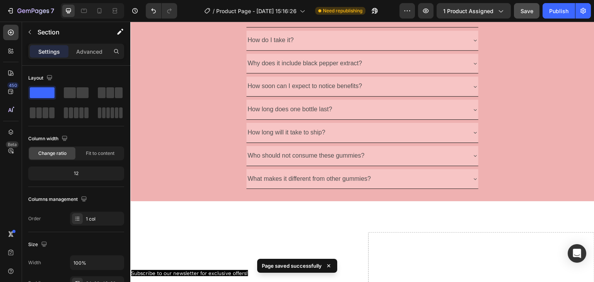
scroll to position [1288, 0]
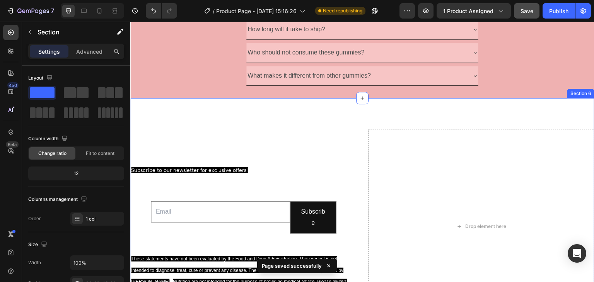
click at [300, 111] on div "Flow Freely with Veluna ® Heading Subscribe to our newsletter for exclusive off…" at bounding box center [362, 228] width 464 height 260
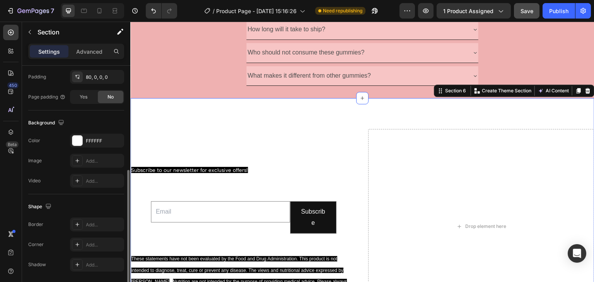
scroll to position [232, 0]
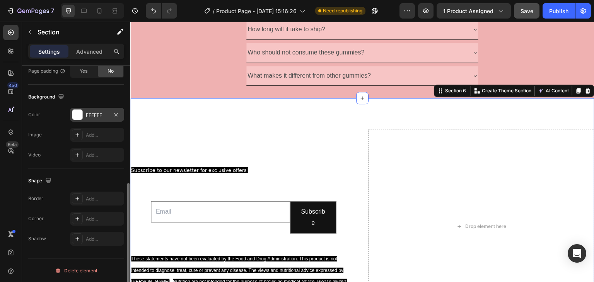
click at [88, 117] on div "FFFFFF" at bounding box center [97, 115] width 22 height 7
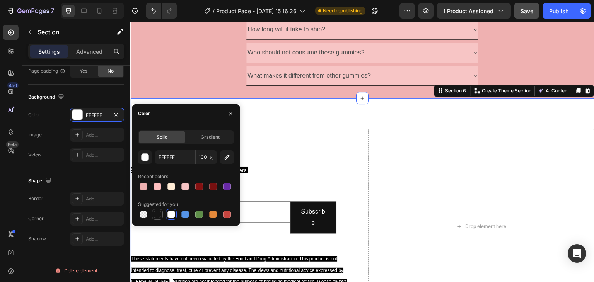
click at [156, 211] on div at bounding box center [157, 215] width 8 height 8
type input "151515"
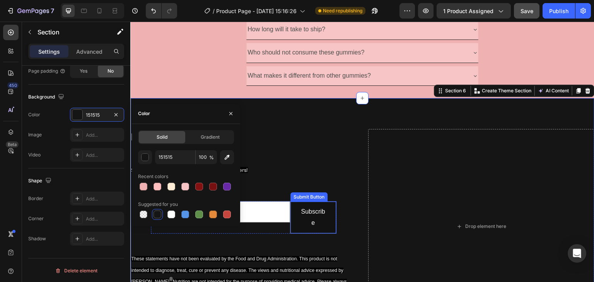
click at [311, 175] on h2 "Subscribe to our newsletter for exclusive offers!" at bounding box center [243, 168] width 226 height 29
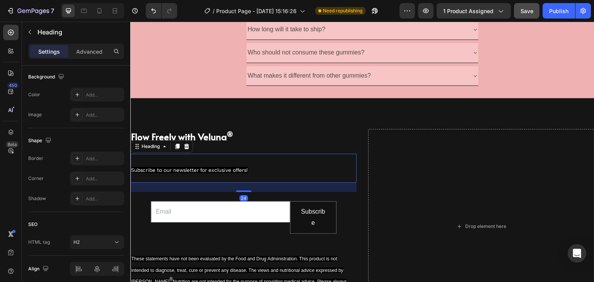
scroll to position [0, 0]
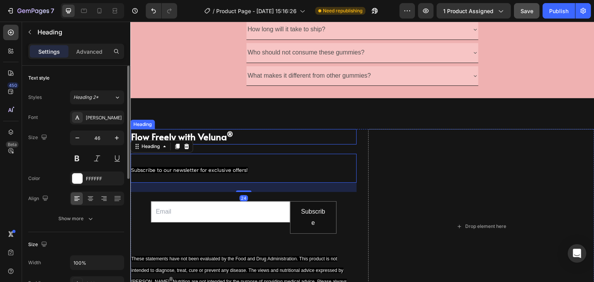
click at [288, 123] on div "Flow Freely with Veluna ® Heading Subscribe to our newsletter for exclusive off…" at bounding box center [362, 228] width 464 height 260
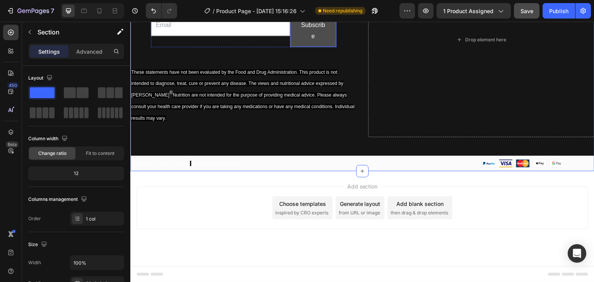
scroll to position [1340, 0]
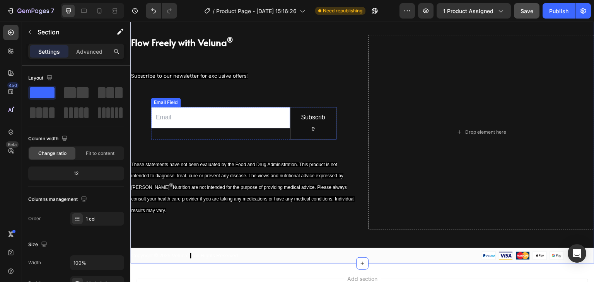
click at [278, 113] on input "email" at bounding box center [220, 117] width 139 height 21
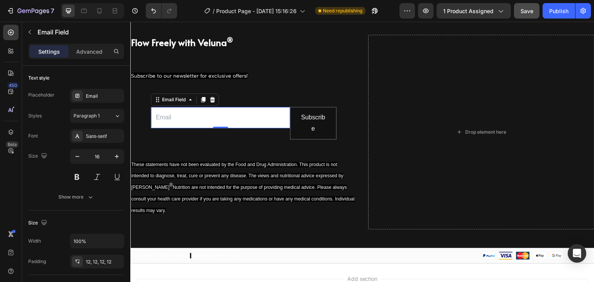
click at [272, 127] on input "email" at bounding box center [220, 117] width 139 height 21
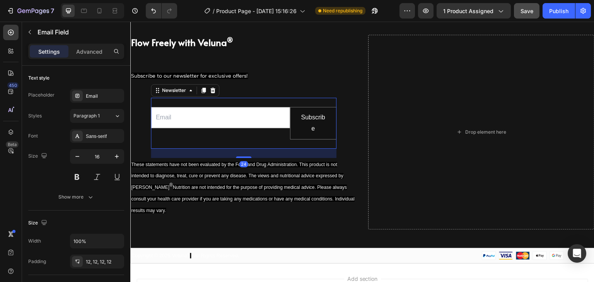
click at [273, 140] on div "Email Field Subscribe Submit Button Row Newsletter 24" at bounding box center [244, 123] width 186 height 51
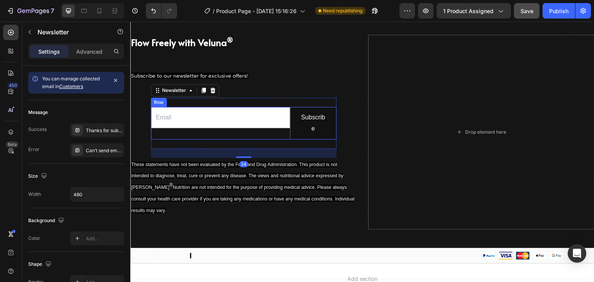
click at [275, 134] on div "Email Field" at bounding box center [220, 123] width 139 height 32
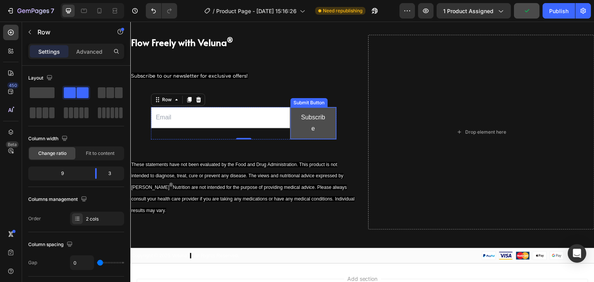
click at [333, 121] on button "Subscribe" at bounding box center [313, 123] width 46 height 32
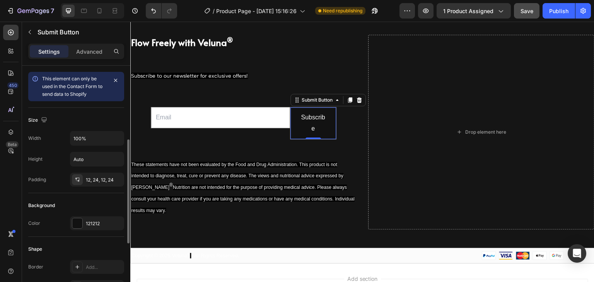
scroll to position [103, 0]
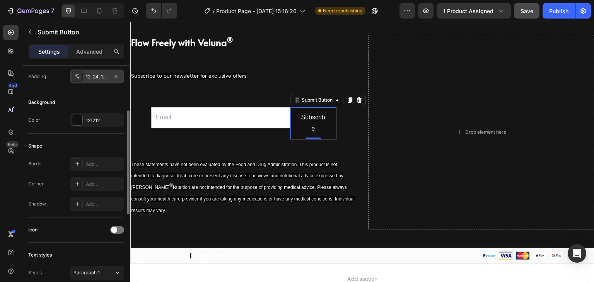
click at [93, 77] on div "12, 24, 12, 24" at bounding box center [97, 76] width 22 height 7
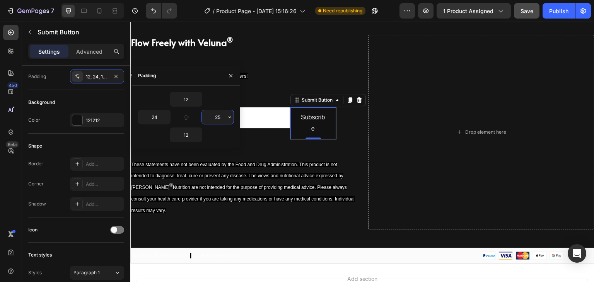
type input "2"
type input "3"
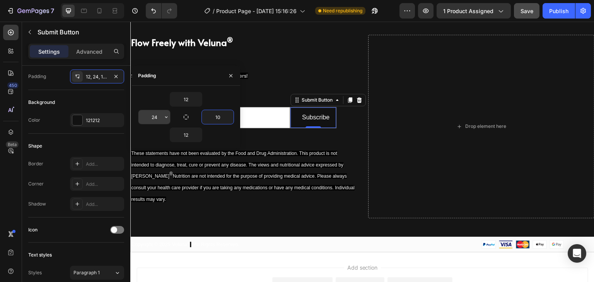
type input "10"
click at [158, 119] on input "24" at bounding box center [154, 117] width 32 height 14
type input "10"
click at [347, 71] on h2 "Subscribe to our newsletter for exclusive offers!" at bounding box center [243, 74] width 226 height 29
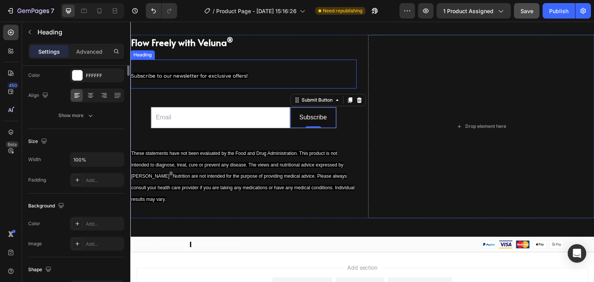
scroll to position [0, 0]
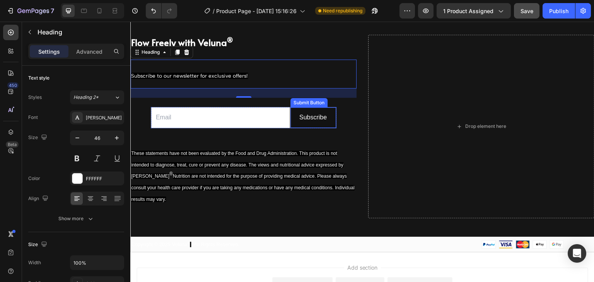
click at [437, 102] on div "Drop element here" at bounding box center [481, 127] width 226 height 184
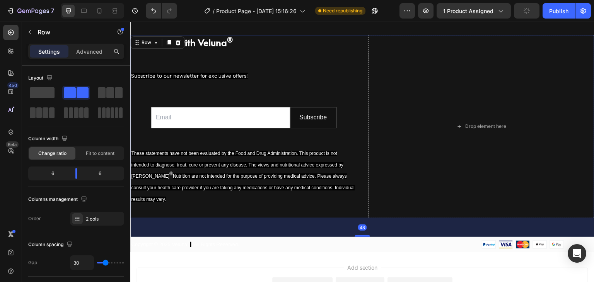
click at [334, 135] on div "Email Field Subscribe Submit Button Row Newsletter" at bounding box center [244, 118] width 186 height 40
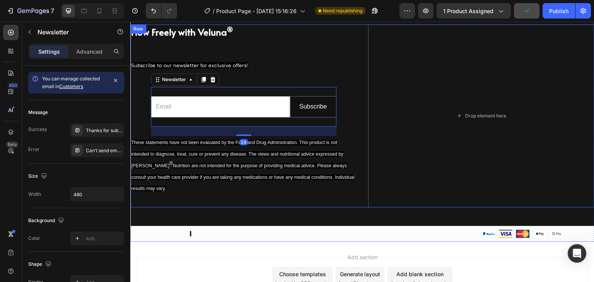
scroll to position [1340, 0]
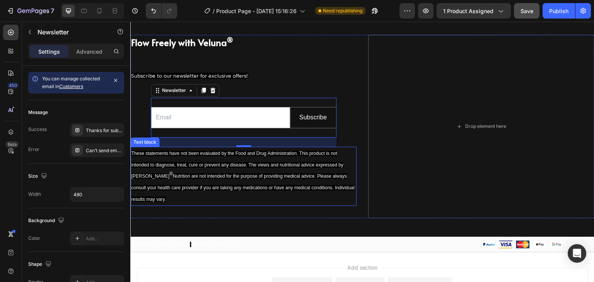
click at [162, 175] on span "Nutrition are not intended for the purpose of providing medical advice. Please …" at bounding box center [242, 188] width 223 height 29
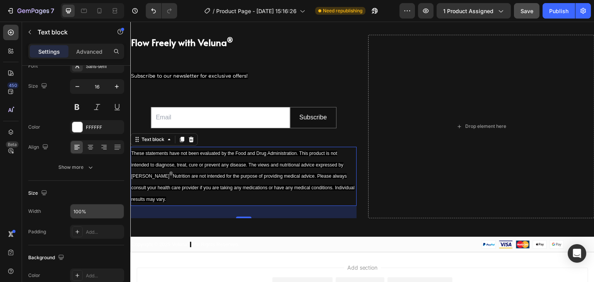
scroll to position [0, 0]
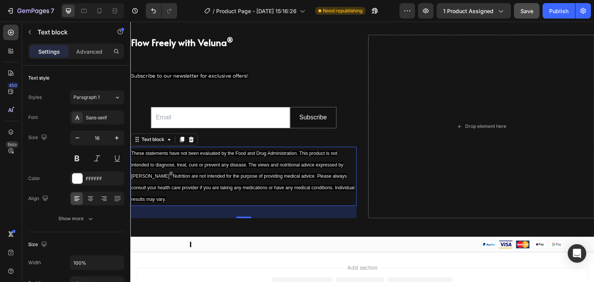
click at [88, 59] on div "Settings Advanced" at bounding box center [76, 55] width 108 height 22
click at [88, 56] on div "Advanced" at bounding box center [89, 51] width 39 height 12
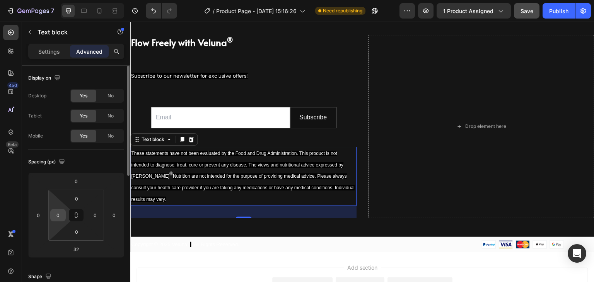
click at [56, 220] on input "0" at bounding box center [58, 215] width 12 height 12
type input "1"
type input "2"
type input "1"
type input "10"
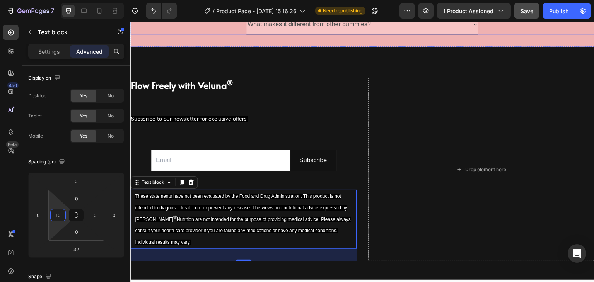
scroll to position [1288, 0]
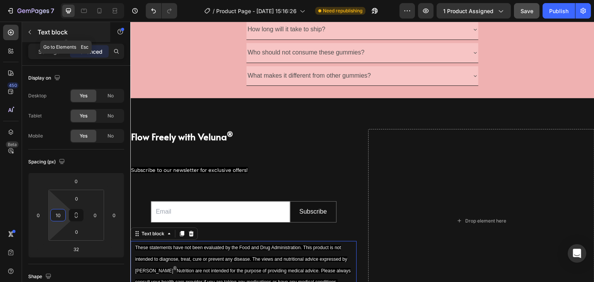
click at [32, 34] on icon "button" at bounding box center [30, 32] width 6 height 6
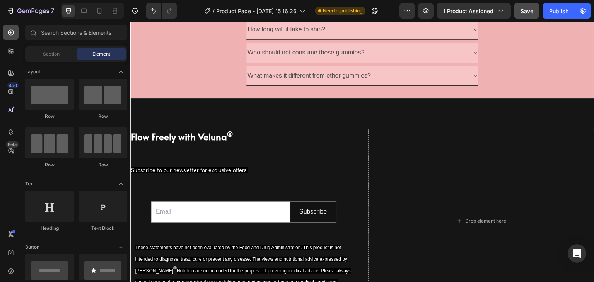
click at [17, 31] on div at bounding box center [10, 32] width 15 height 15
click at [213, 120] on div "Flow Freely with Veluna ® Heading Subscribe to our newsletter for exclusive off…" at bounding box center [362, 222] width 464 height 249
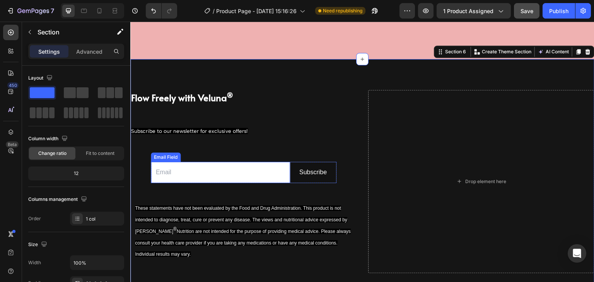
scroll to position [1378, 0]
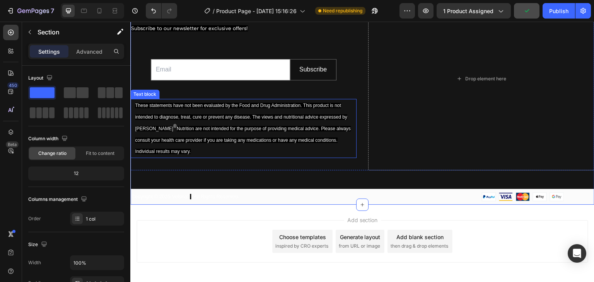
click at [226, 115] on span "These statements have not been evaluated by the Food and Drug Administration. T…" at bounding box center [241, 117] width 212 height 29
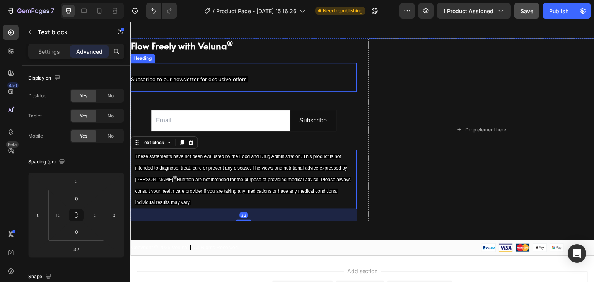
click at [211, 68] on h2 "Subscribe to our newsletter for exclusive offers!" at bounding box center [243, 77] width 226 height 29
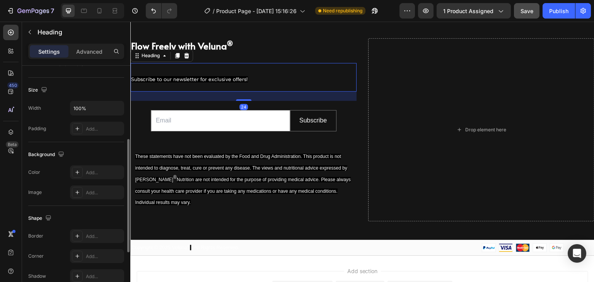
scroll to position [103, 0]
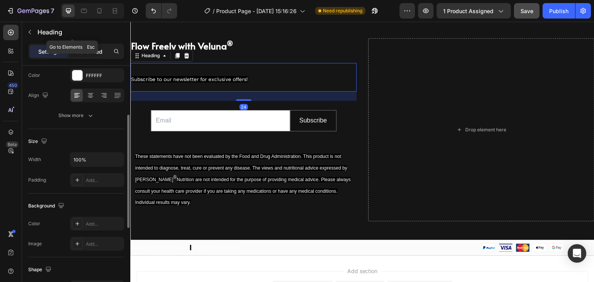
click at [88, 53] on p "Advanced" at bounding box center [89, 52] width 26 height 8
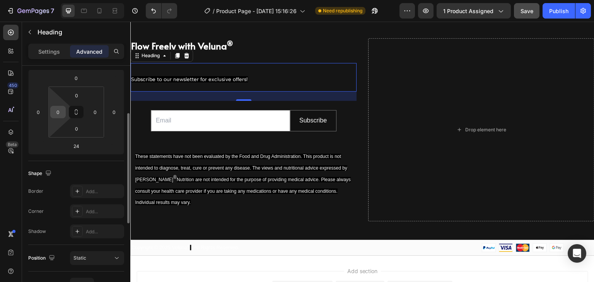
click at [60, 114] on input "0" at bounding box center [58, 112] width 12 height 12
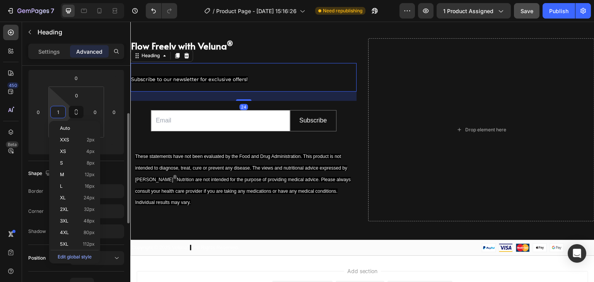
type input "10"
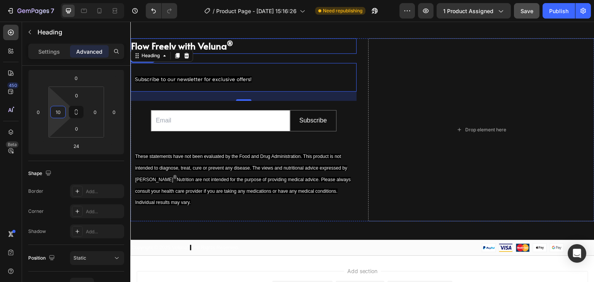
click at [221, 44] on h2 "Flow Freely with Veluna ®" at bounding box center [243, 45] width 226 height 15
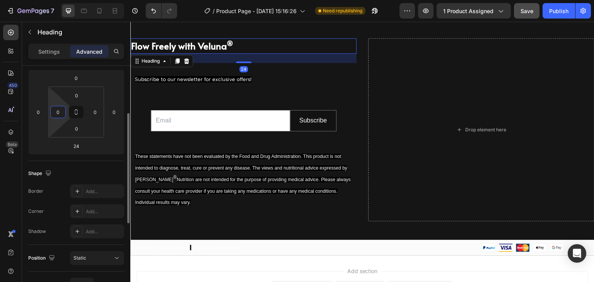
click at [63, 109] on input "0" at bounding box center [58, 112] width 12 height 12
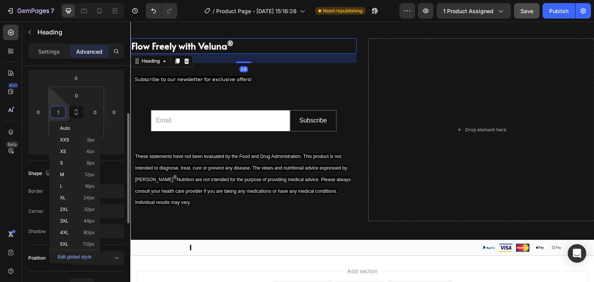
type input "10"
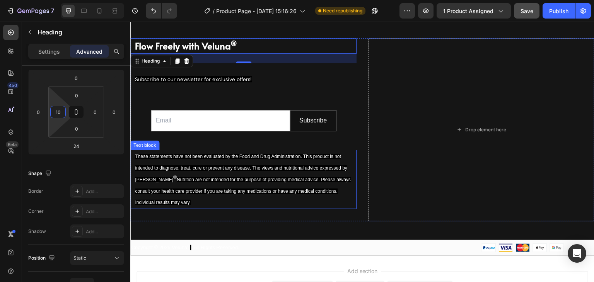
click at [303, 170] on span "These statements have not been evaluated by the Food and Drug Administration. T…" at bounding box center [241, 168] width 212 height 29
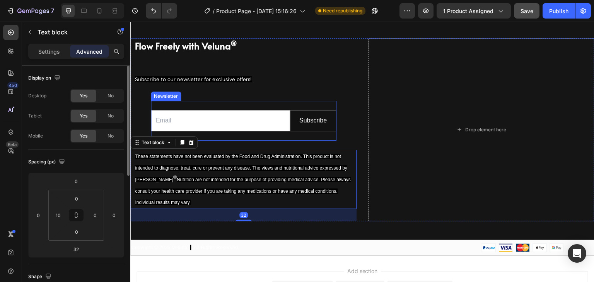
click at [221, 104] on div "Email Field Subscribe Submit Button Row Newsletter" at bounding box center [244, 121] width 186 height 40
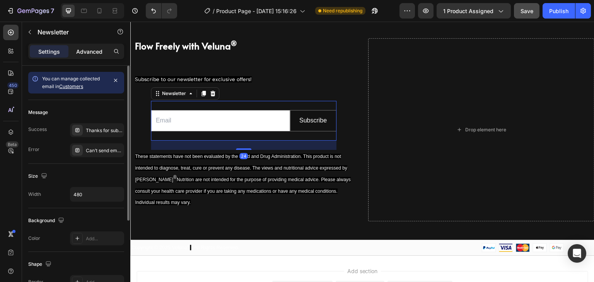
click at [84, 55] on p "Advanced" at bounding box center [89, 52] width 26 height 8
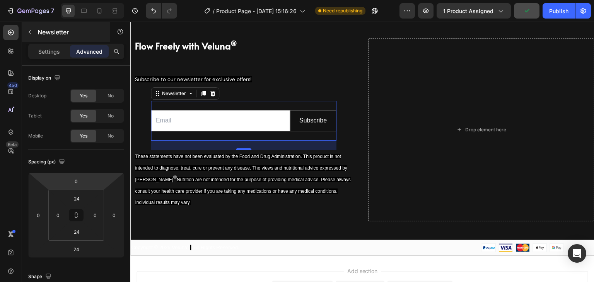
click at [30, 32] on icon "button" at bounding box center [30, 32] width 6 height 6
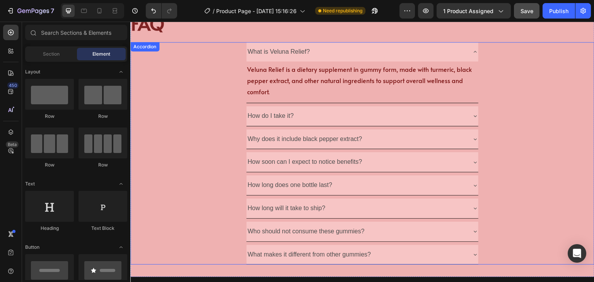
scroll to position [955, 0]
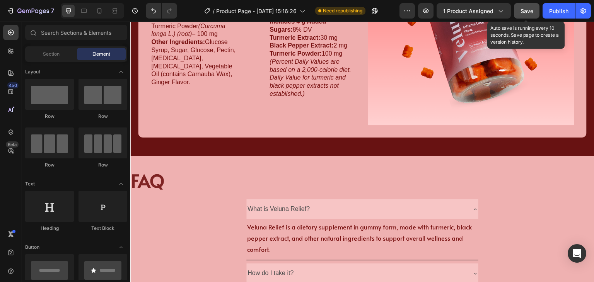
click at [530, 10] on span "Save" at bounding box center [526, 11] width 13 height 7
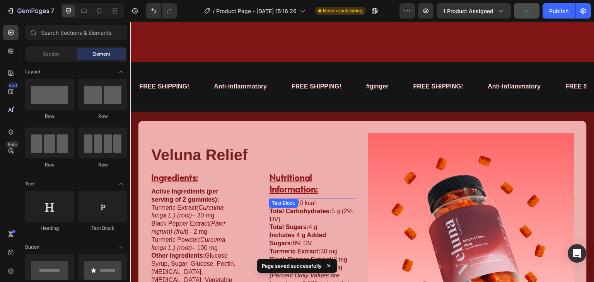
scroll to position [646, 0]
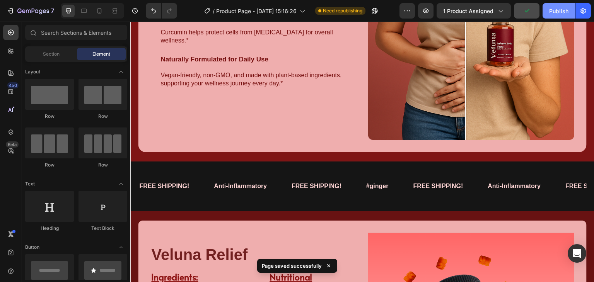
click at [565, 8] on div "Publish" at bounding box center [558, 11] width 19 height 8
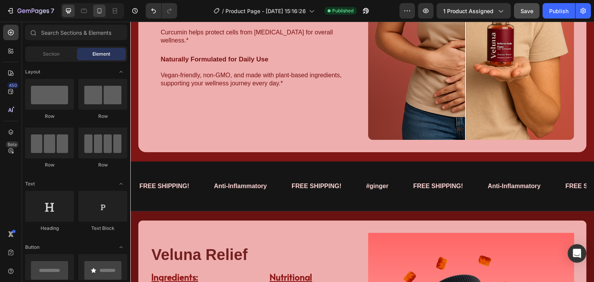
click at [101, 13] on icon at bounding box center [99, 11] width 8 height 8
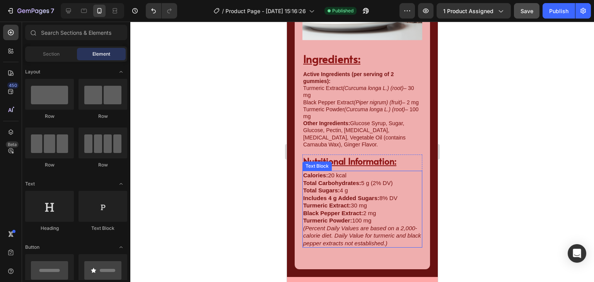
scroll to position [1203, 0]
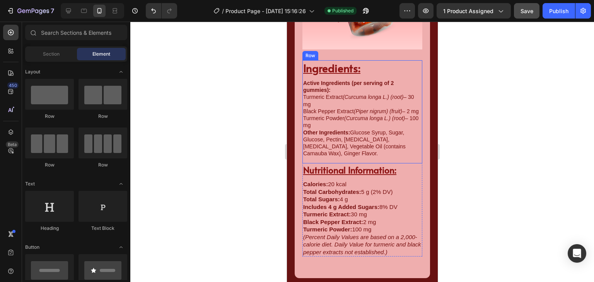
click at [359, 161] on div "Ingredients: Heading Active Ingredients (per serving of 2 gummies): Turmeric Ex…" at bounding box center [362, 112] width 120 height 104
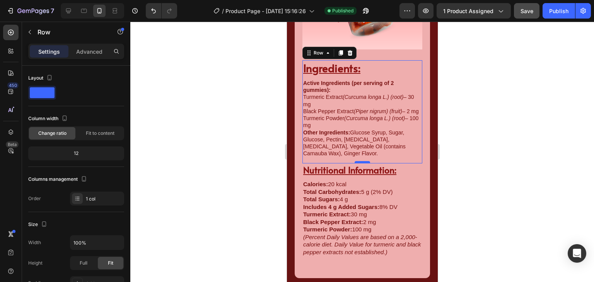
click at [362, 163] on div at bounding box center [361, 162] width 15 height 2
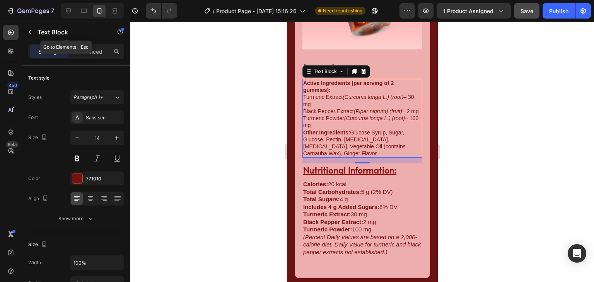
click at [36, 31] on div "Text Block" at bounding box center [66, 32] width 88 height 20
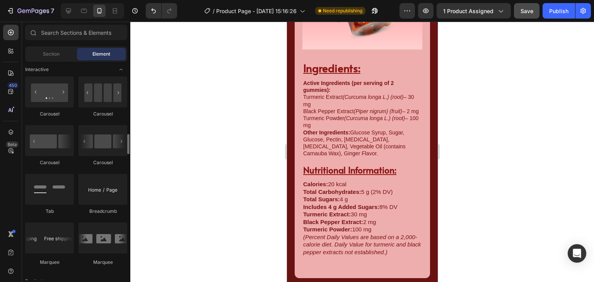
scroll to position [826, 0]
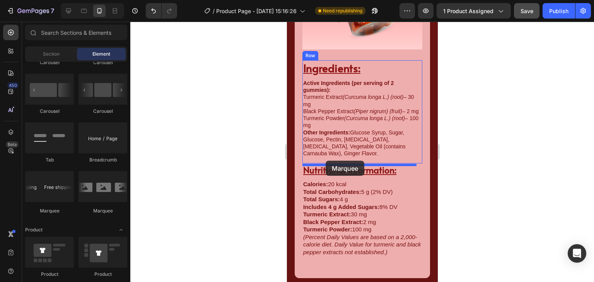
drag, startPoint x: 344, startPoint y: 222, endPoint x: 325, endPoint y: 161, distance: 64.2
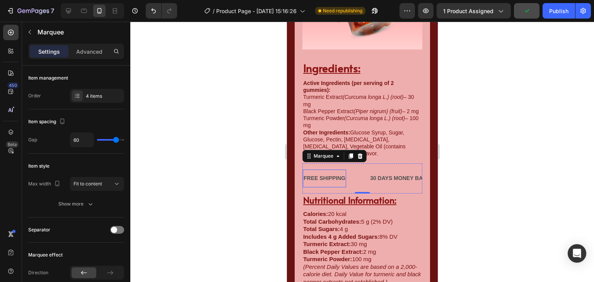
click at [343, 179] on div "FREE SHIPPING" at bounding box center [323, 178] width 43 height 11
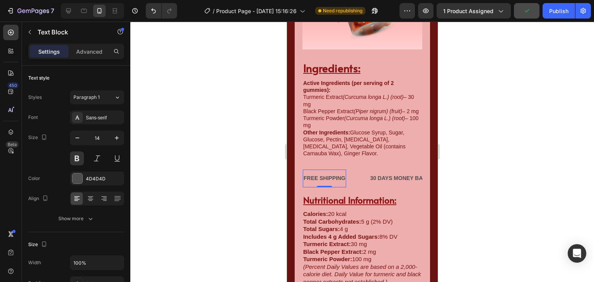
click at [344, 180] on div "FREE SHIPPING" at bounding box center [323, 178] width 43 height 11
click at [328, 179] on p "FREE SHIPPING!" at bounding box center [325, 179] width 44 height 10
drag, startPoint x: 308, startPoint y: 179, endPoint x: 330, endPoint y: 179, distance: 22.4
click at [330, 179] on p "FREE SHIPPING!" at bounding box center [325, 179] width 44 height 10
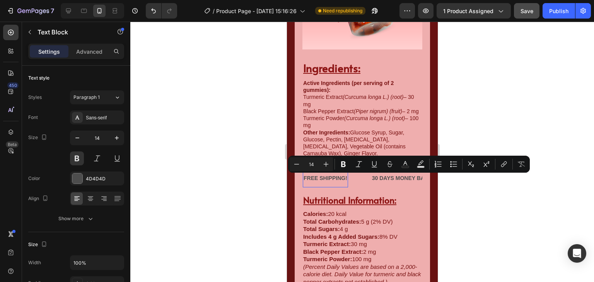
click at [341, 179] on p "FREE SHIPPING!" at bounding box center [325, 179] width 44 height 10
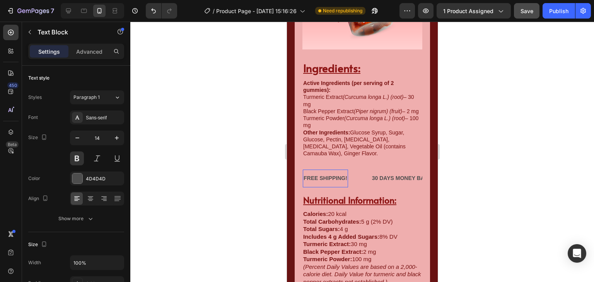
click at [331, 179] on p "FREE SHIPPING!" at bounding box center [325, 179] width 44 height 10
click at [314, 181] on p "FREE SHIPPING!" at bounding box center [325, 179] width 44 height 10
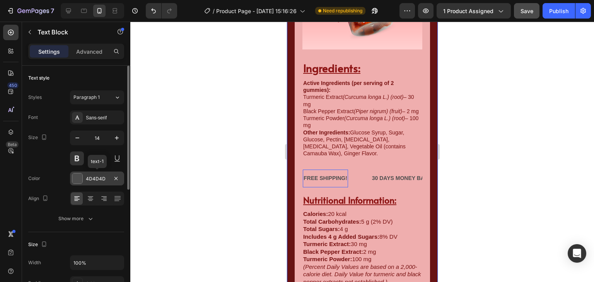
click at [86, 176] on div "4D4D4D" at bounding box center [97, 178] width 22 height 7
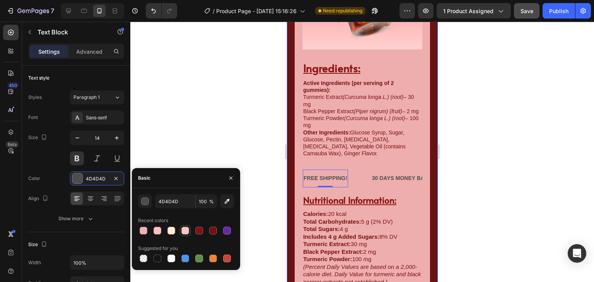
click at [182, 228] on div at bounding box center [185, 231] width 8 height 8
type input "F7C5C5"
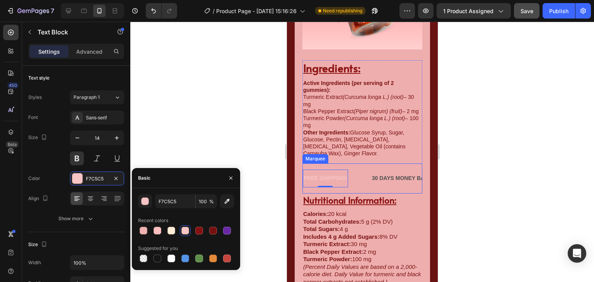
click at [355, 169] on div "FREE SHIPPING! Text Block 0 30 DAYS MONEY BACK GUARANTEE Text Block LIMITED TIM…" at bounding box center [362, 179] width 120 height 30
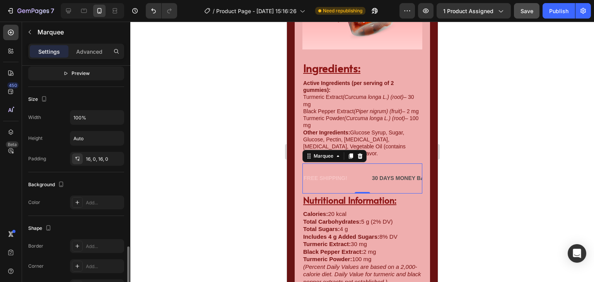
scroll to position [310, 0]
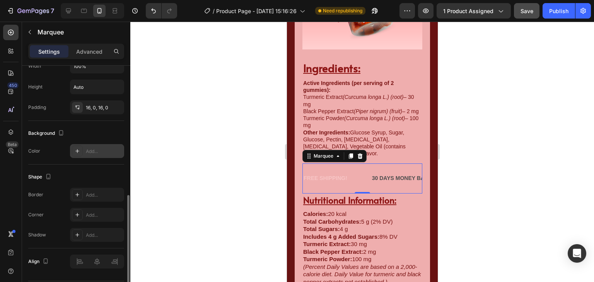
click at [86, 152] on div "Add..." at bounding box center [104, 151] width 36 height 7
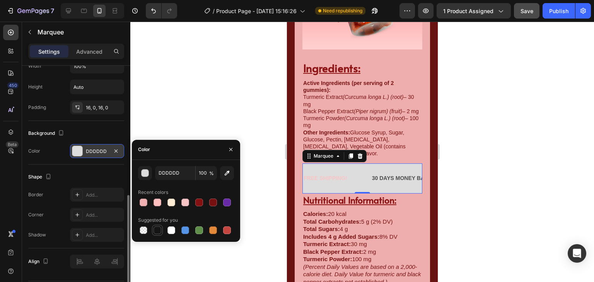
click at [153, 230] on div at bounding box center [157, 230] width 9 height 9
type input "151515"
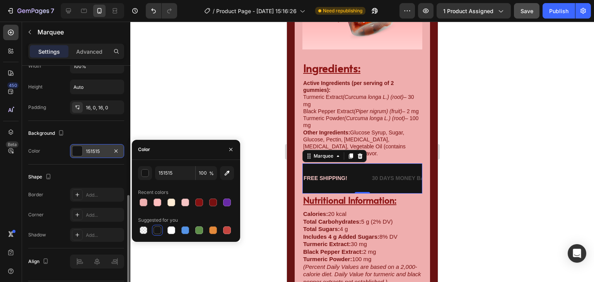
click at [159, 118] on div at bounding box center [361, 152] width 463 height 261
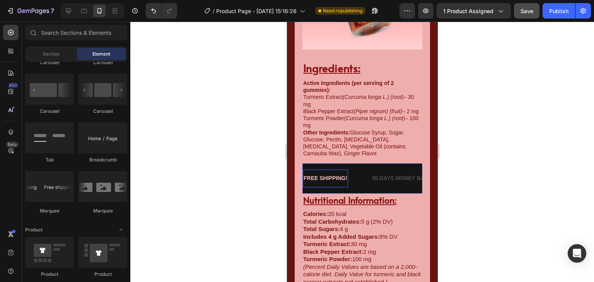
click at [331, 179] on p "FREE SHIPPING!" at bounding box center [325, 179] width 44 height 10
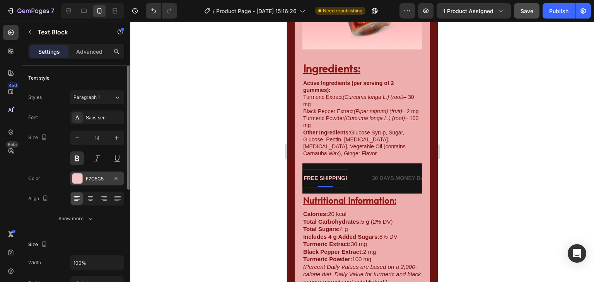
click at [98, 180] on div "F7C5C5" at bounding box center [97, 178] width 22 height 7
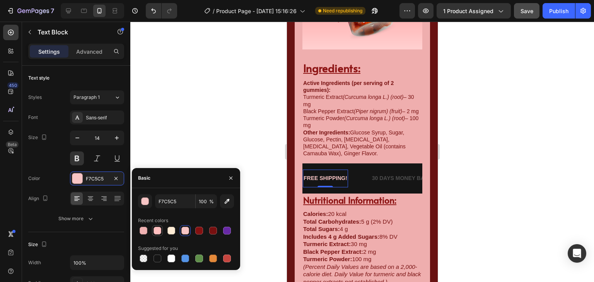
click at [160, 228] on div at bounding box center [157, 231] width 8 height 8
click at [146, 228] on div at bounding box center [144, 231] width 8 height 8
click at [185, 232] on div at bounding box center [185, 231] width 8 height 8
type input "F7C5C5"
click at [186, 147] on div at bounding box center [361, 152] width 463 height 261
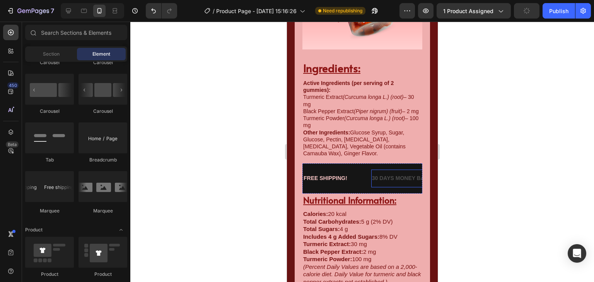
click at [400, 181] on div "30 DAYS MONEY BACK GUARANTEE" at bounding box center [420, 178] width 98 height 11
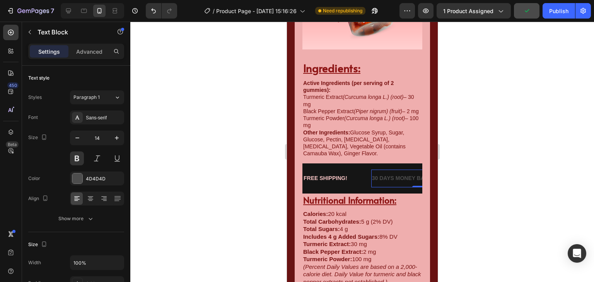
click at [392, 178] on div "30 DAYS MONEY BACK GUARANTEE" at bounding box center [420, 178] width 98 height 11
click at [386, 177] on p "30 DAYS MONEY BACK GUARANTEE" at bounding box center [419, 179] width 96 height 10
drag, startPoint x: 373, startPoint y: 179, endPoint x: 406, endPoint y: 180, distance: 32.5
click at [406, 180] on p "30 DAYS MONEY BACK GUARANTEE" at bounding box center [419, 179] width 96 height 10
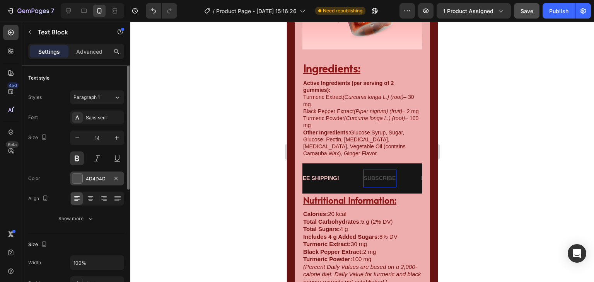
click at [86, 179] on div "4D4D4D" at bounding box center [97, 178] width 22 height 7
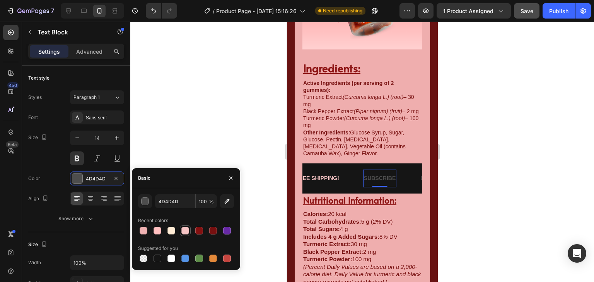
click at [181, 231] on div at bounding box center [185, 230] width 9 height 9
type input "F7C5C5"
click at [175, 141] on div at bounding box center [361, 152] width 463 height 261
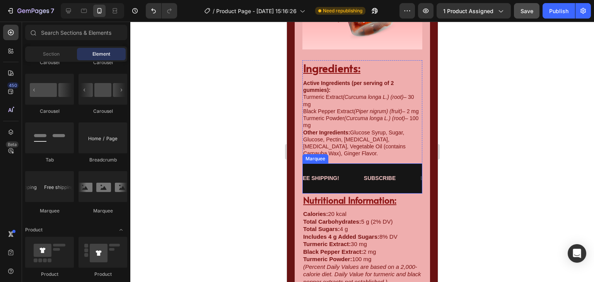
click at [400, 179] on div "SUBSCRIBE Text Block" at bounding box center [391, 178] width 56 height 17
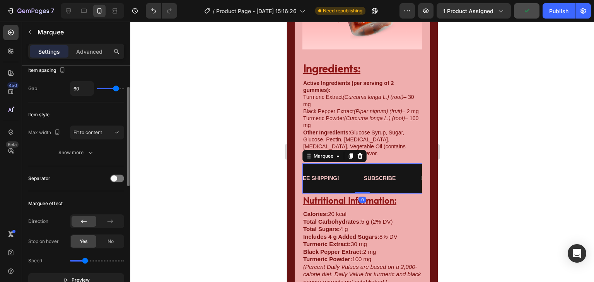
scroll to position [103, 0]
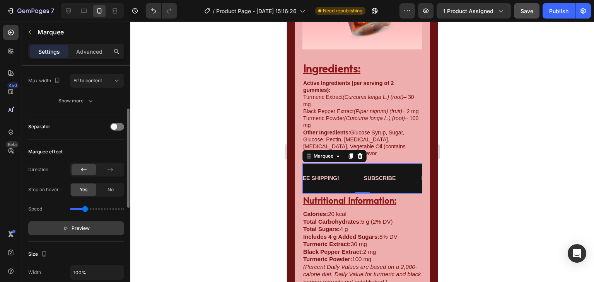
click at [72, 232] on button "Preview" at bounding box center [76, 228] width 96 height 14
click at [407, 179] on div "LIMITED TIME 50% OFF SALE" at bounding box center [446, 178] width 78 height 11
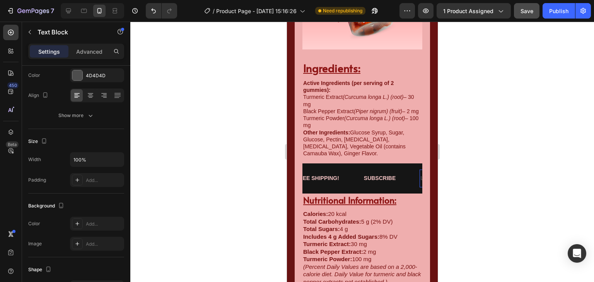
scroll to position [0, 0]
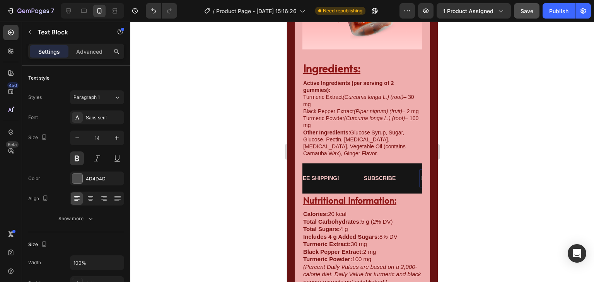
click at [408, 181] on div "LIMITED TIME 50% OFF SALE" at bounding box center [447, 178] width 78 height 11
click at [356, 179] on p "LIMITED TIME 50% OFF SALE" at bounding box center [394, 179] width 77 height 10
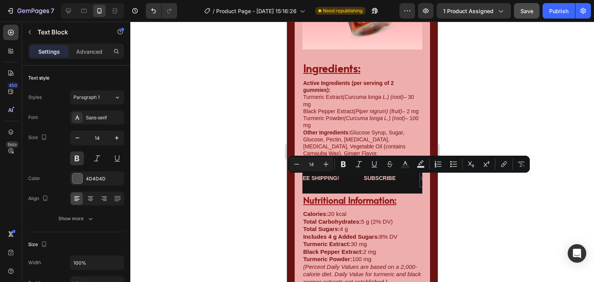
drag, startPoint x: 345, startPoint y: 180, endPoint x: 397, endPoint y: 180, distance: 51.8
click at [417, 180] on p "LIMITED TIME 50% OFF SALE" at bounding box center [455, 179] width 77 height 10
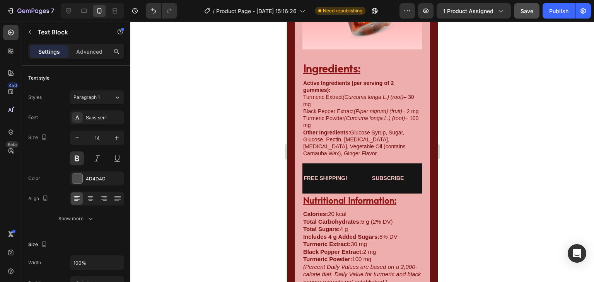
click at [344, 177] on p "DDDDDDDDDDDDDDDDDDFF SALE" at bounding box center [385, 179] width 93 height 10
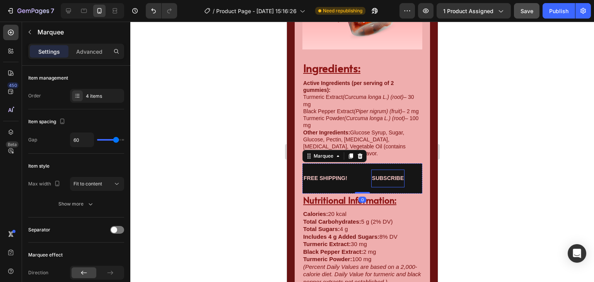
click at [388, 179] on p "SUBSCRIBE" at bounding box center [375, 179] width 32 height 10
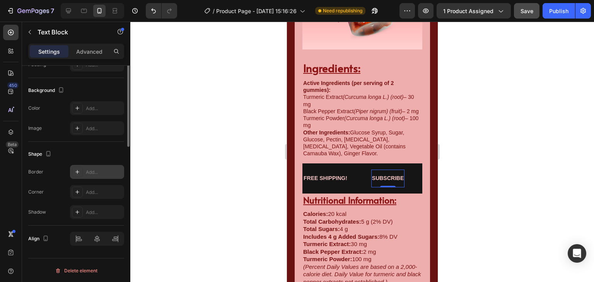
scroll to position [64, 0]
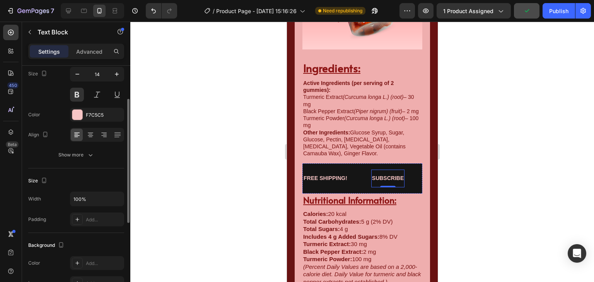
click at [420, 180] on p "DDDDDDDDDDDDDDDDDDFF SALE" at bounding box center [466, 179] width 93 height 10
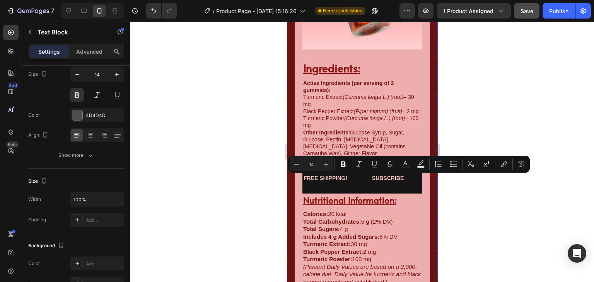
drag, startPoint x: 347, startPoint y: 179, endPoint x: 423, endPoint y: 181, distance: 75.8
click at [423, 181] on div "Veluna Relief Heading Image Ingredients: Heading Active Ingredients (per servin…" at bounding box center [361, 100] width 135 height 416
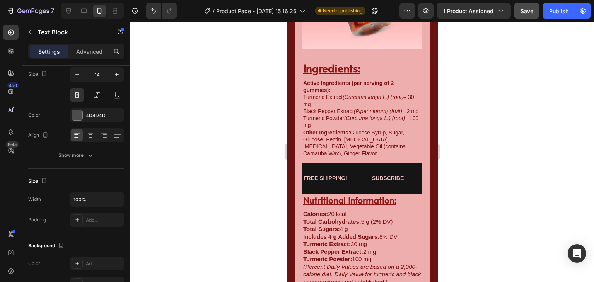
drag, startPoint x: 362, startPoint y: 178, endPoint x: 410, endPoint y: 180, distance: 48.4
click at [418, 180] on p "DDDDDDDDDDDDDDDDDDFF SALE" at bounding box center [464, 179] width 93 height 10
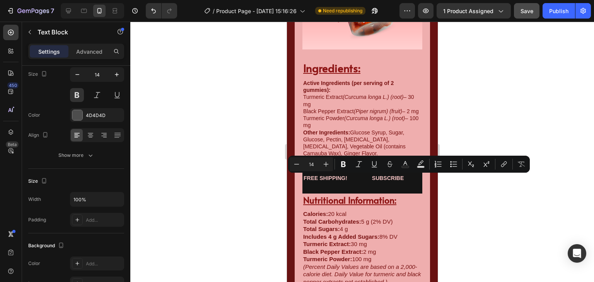
drag, startPoint x: 341, startPoint y: 181, endPoint x: 382, endPoint y: 182, distance: 41.4
click at [426, 182] on p "DDDDDFF SALE" at bounding box center [447, 179] width 42 height 10
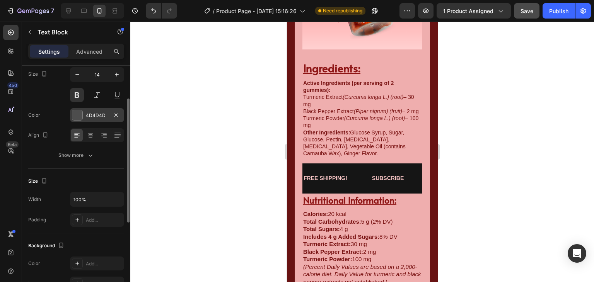
click at [94, 114] on div "4D4D4D" at bounding box center [97, 115] width 22 height 7
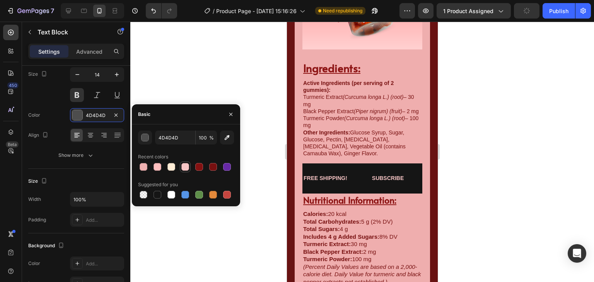
click at [186, 170] on div at bounding box center [185, 167] width 8 height 8
type input "F7C5C5"
click at [265, 145] on div at bounding box center [361, 152] width 463 height 261
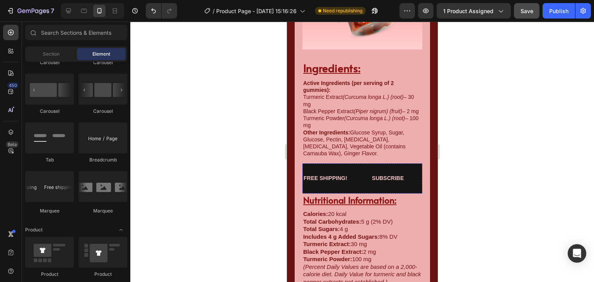
click at [491, 180] on div "LIFE TIME WARRANTY" at bounding box center [521, 178] width 60 height 11
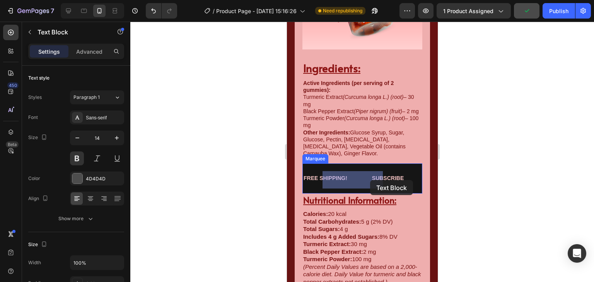
drag, startPoint x: 325, startPoint y: 181, endPoint x: 364, endPoint y: 180, distance: 39.8
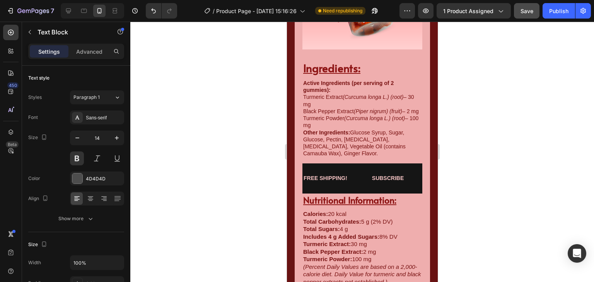
click at [489, 181] on p "LIFE TIME WARRANTY" at bounding box center [518, 179] width 59 height 10
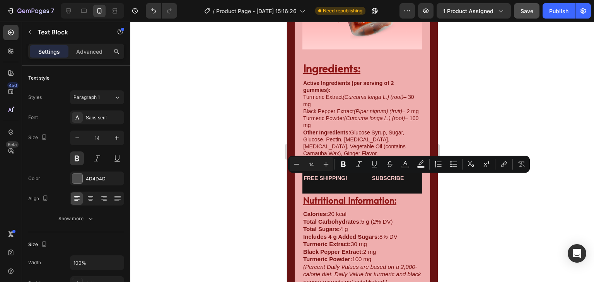
drag, startPoint x: 324, startPoint y: 179, endPoint x: 380, endPoint y: 180, distance: 56.1
click at [434, 180] on p "LIFE TIME WARRANTY" at bounding box center [463, 179] width 59 height 10
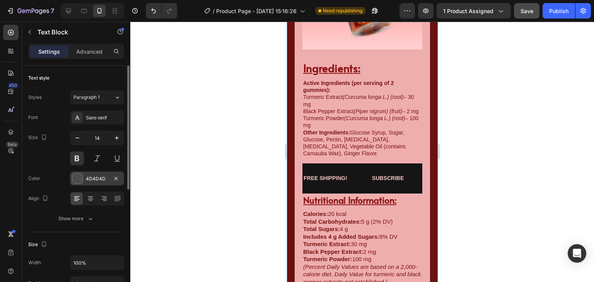
click at [91, 182] on div "4D4D4D" at bounding box center [97, 178] width 22 height 7
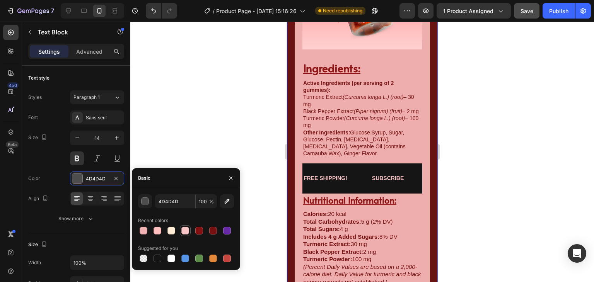
click at [186, 235] on div at bounding box center [185, 230] width 9 height 9
type input "F7C5C5"
click at [190, 122] on div at bounding box center [361, 152] width 463 height 261
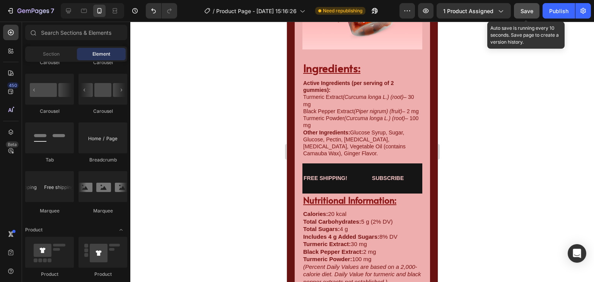
click at [530, 9] on span "Save" at bounding box center [526, 11] width 13 height 7
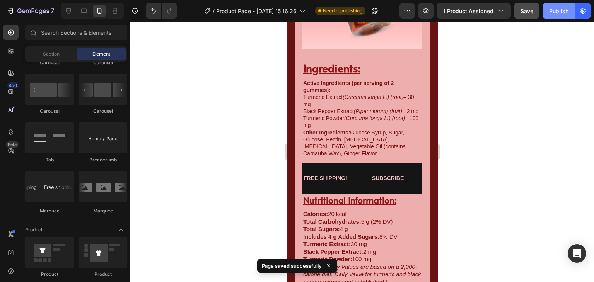
click at [554, 9] on div "Publish" at bounding box center [558, 11] width 19 height 8
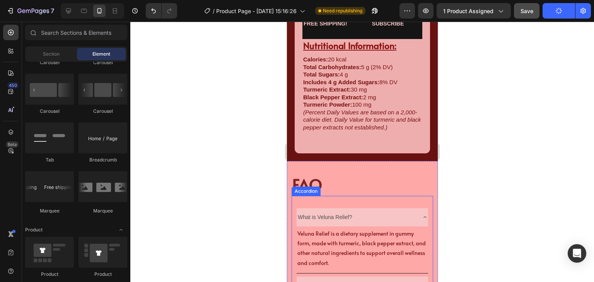
scroll to position [1461, 0]
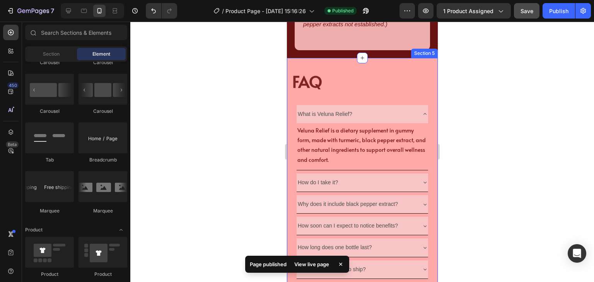
click at [410, 61] on div "FAQ Heading What is Veluna Relief? Veluna Relief is a dietary supplement in gum…" at bounding box center [361, 203] width 151 height 291
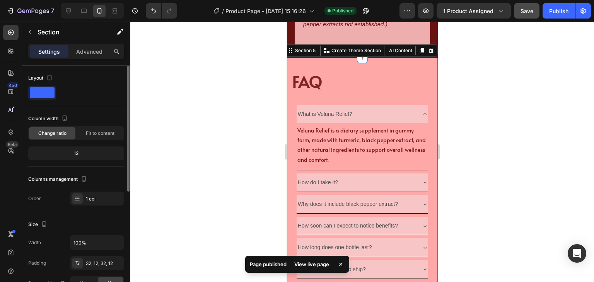
scroll to position [155, 0]
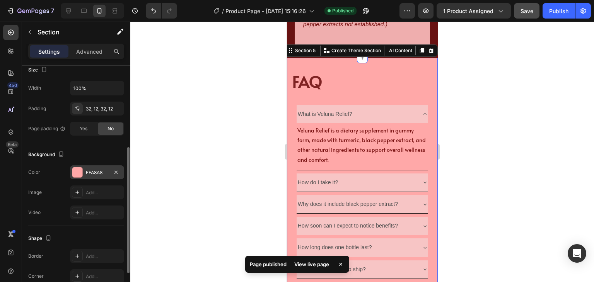
click at [98, 174] on div "FFA8A8" at bounding box center [97, 172] width 22 height 7
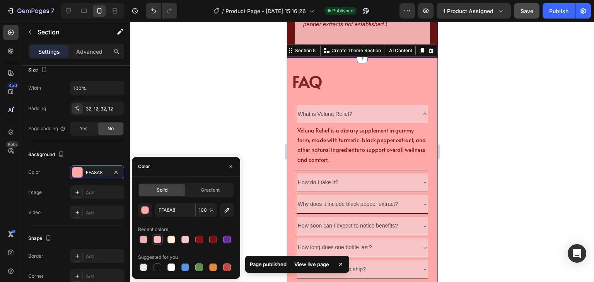
click at [155, 235] on div at bounding box center [157, 239] width 9 height 9
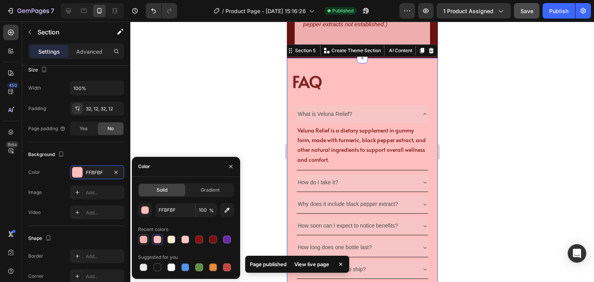
click at [145, 238] on div at bounding box center [144, 240] width 8 height 8
type input "EFB1B1"
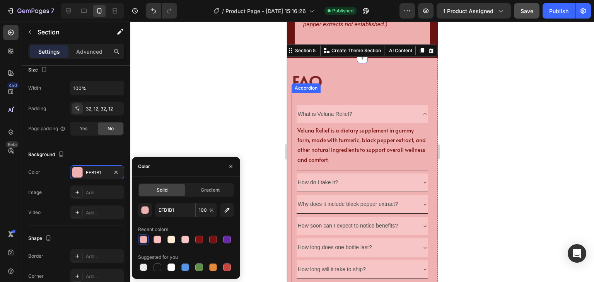
click at [218, 118] on div at bounding box center [361, 152] width 463 height 261
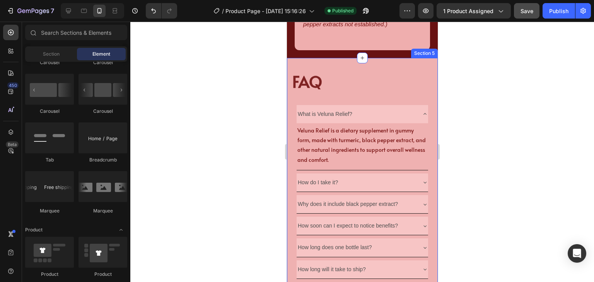
click at [502, 184] on div at bounding box center [361, 152] width 463 height 261
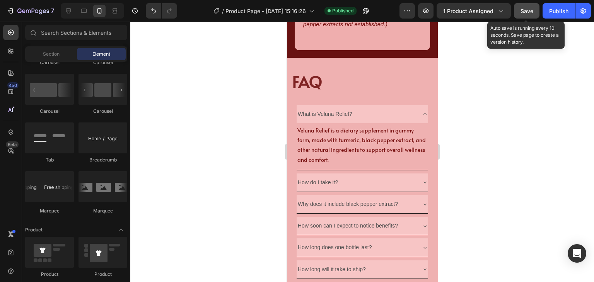
click at [530, 9] on span "Save" at bounding box center [526, 11] width 13 height 7
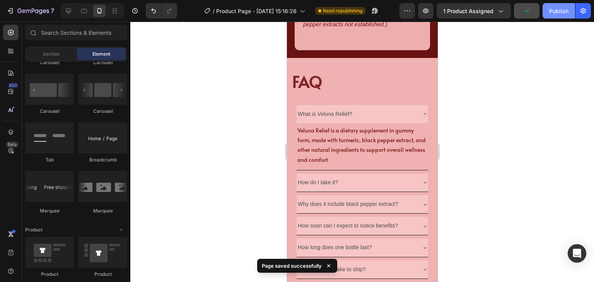
click at [569, 10] on button "Publish" at bounding box center [558, 10] width 32 height 15
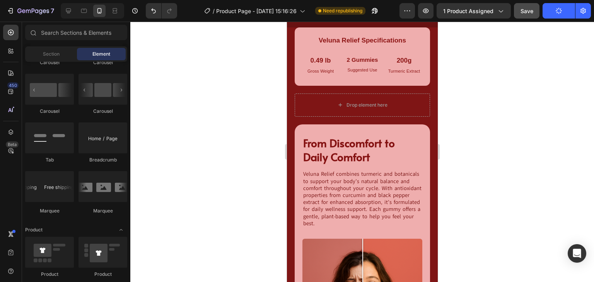
scroll to position [567, 0]
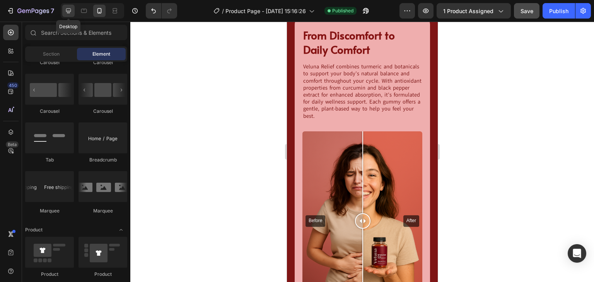
click at [65, 7] on div at bounding box center [68, 11] width 12 height 12
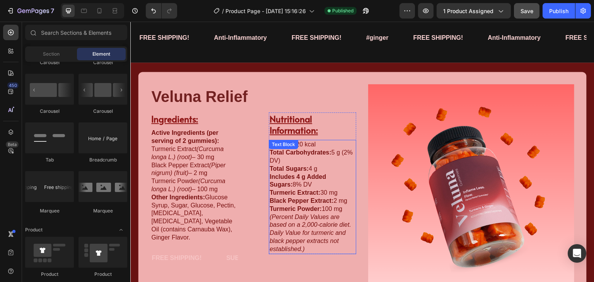
scroll to position [979, 0]
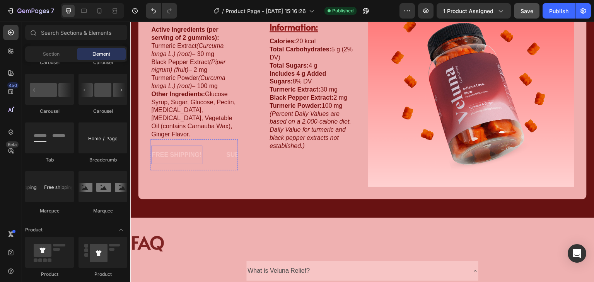
click at [195, 153] on p "FREE SHIPPING!" at bounding box center [177, 155] width 50 height 11
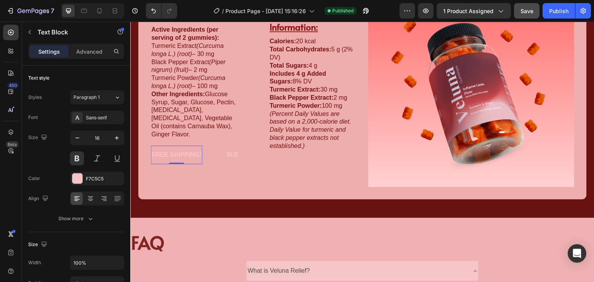
click at [204, 154] on div "FREE SHIPPING! Text Block 0" at bounding box center [188, 155] width 75 height 19
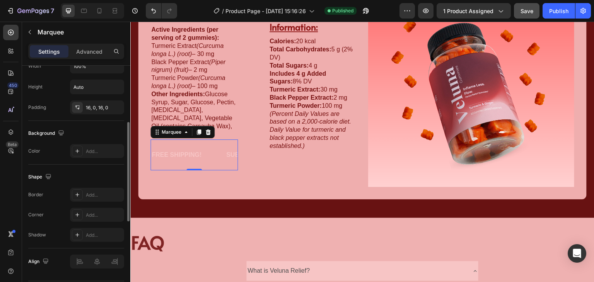
scroll to position [258, 0]
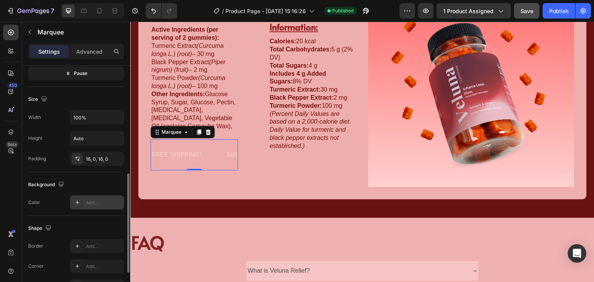
click at [104, 197] on div "Add..." at bounding box center [97, 203] width 54 height 14
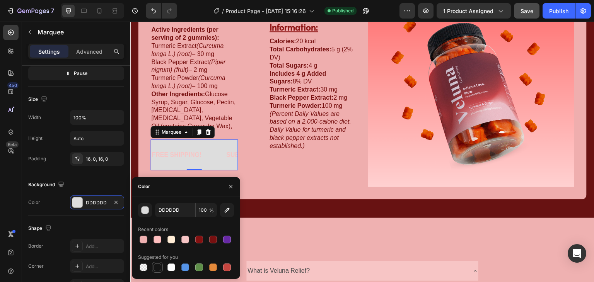
click at [162, 267] on div at bounding box center [157, 267] width 11 height 11
type input "151515"
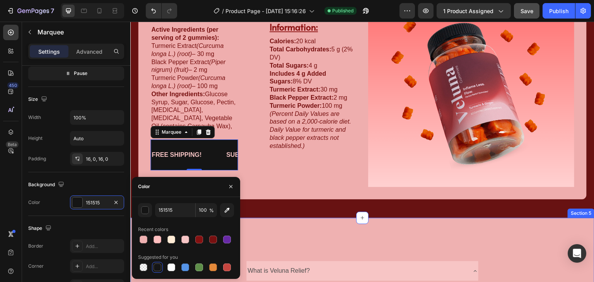
click at [293, 208] on div "Veluna Relief Heading Image Ingredients: Heading Active Ingredients (per servin…" at bounding box center [362, 88] width 464 height 259
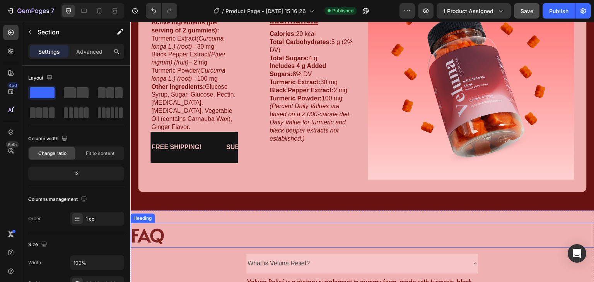
scroll to position [1082, 0]
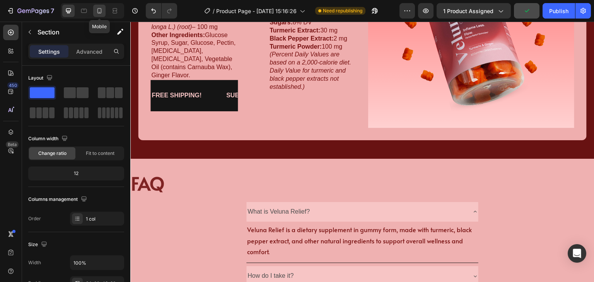
click at [98, 6] on div at bounding box center [99, 11] width 12 height 12
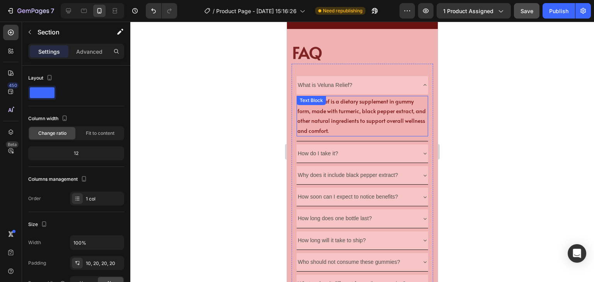
scroll to position [1541, 0]
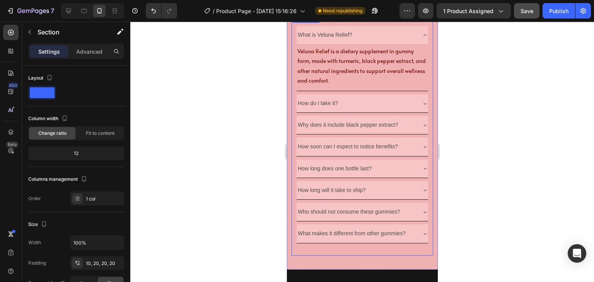
click at [415, 246] on div "What is Veluna Relief? Veluna Relief is a dietary supplement in gummy form, mad…" at bounding box center [361, 135] width 141 height 242
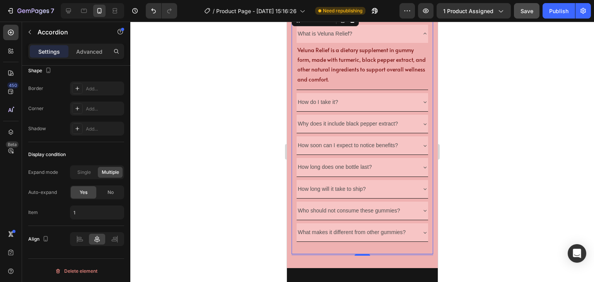
scroll to position [1439, 0]
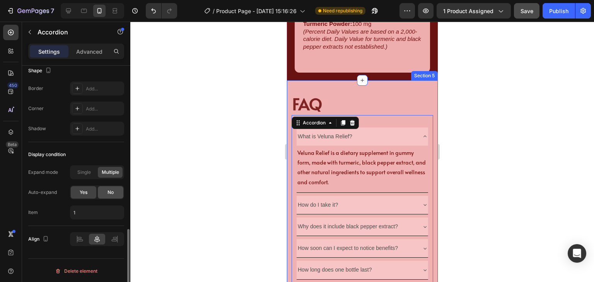
click at [113, 197] on div "No" at bounding box center [111, 192] width 26 height 12
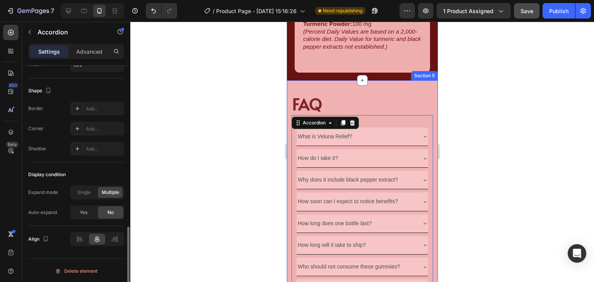
click at [93, 203] on div "Expand mode Single Multiple Auto-expand Yes No" at bounding box center [76, 203] width 96 height 34
click at [82, 211] on span "Yes" at bounding box center [84, 212] width 8 height 7
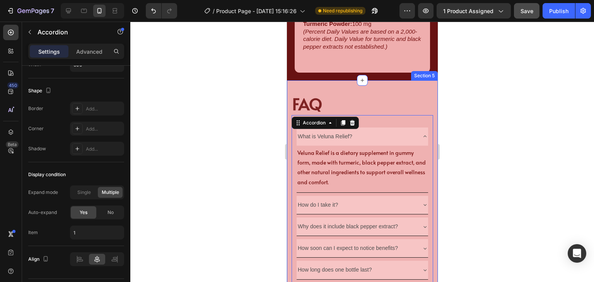
click at [194, 191] on div at bounding box center [361, 152] width 463 height 261
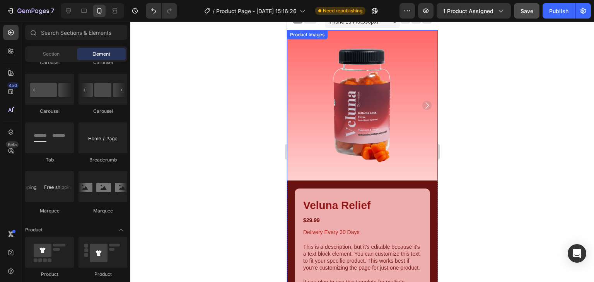
scroll to position [0, 0]
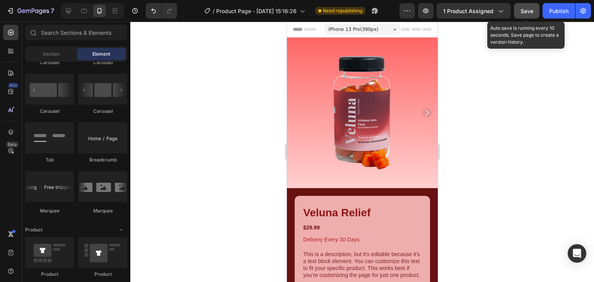
click at [528, 10] on span "Save" at bounding box center [526, 11] width 13 height 7
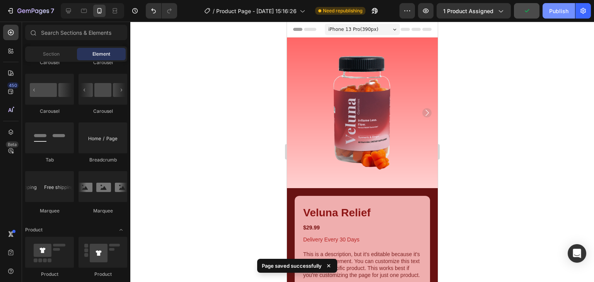
click at [550, 9] on div "Publish" at bounding box center [558, 11] width 19 height 8
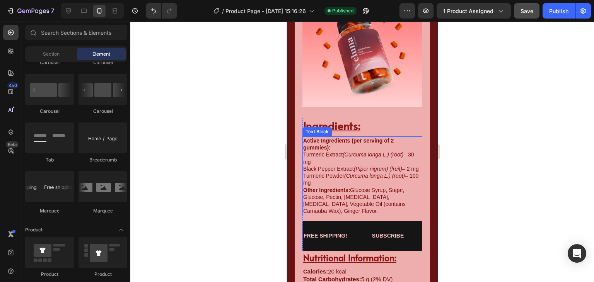
scroll to position [1210, 0]
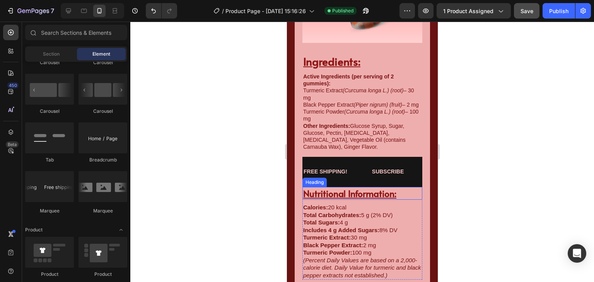
click at [403, 189] on h3 "Nutritional Information:" at bounding box center [362, 193] width 120 height 13
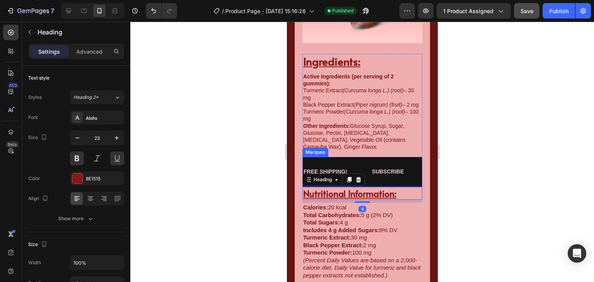
click at [410, 185] on div "FREE SHIPPING! Text Block SUBSCRIBE Text Block FREE SHIPPING! Text Block SUBSCR…" at bounding box center [362, 172] width 120 height 30
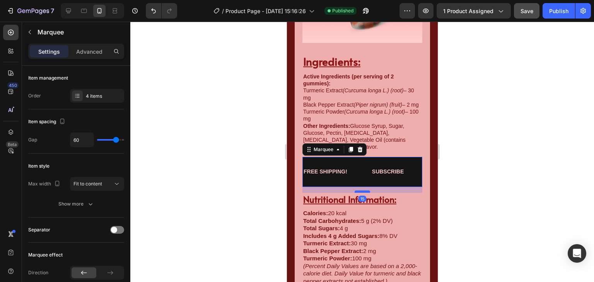
drag, startPoint x: 362, startPoint y: 186, endPoint x: 362, endPoint y: 192, distance: 5.8
click at [362, 192] on div at bounding box center [361, 192] width 15 height 2
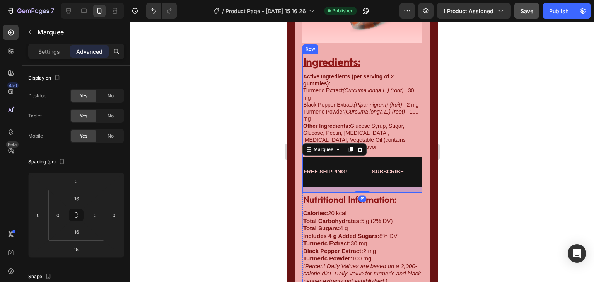
click at [378, 151] on div "Active Ingredients (per serving of 2 gummies): Turmeric Extract (Curcuma longa …" at bounding box center [362, 111] width 120 height 79
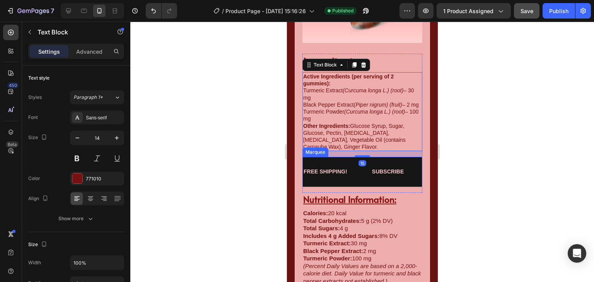
click at [368, 179] on div "FREE SHIPPING! Text Block" at bounding box center [336, 171] width 68 height 17
